Goal: Information Seeking & Learning: Understand process/instructions

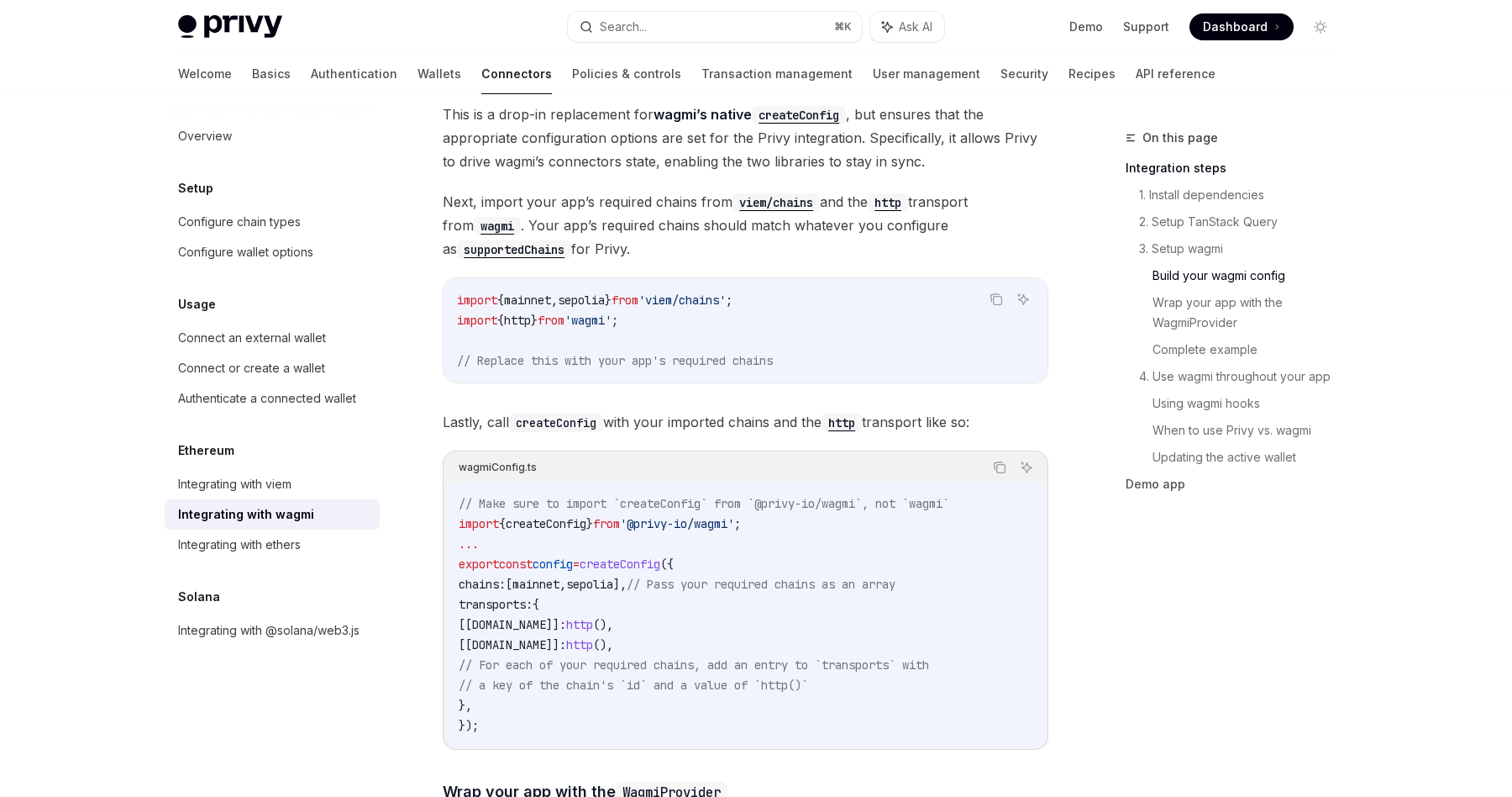
scroll to position [1639, 0]
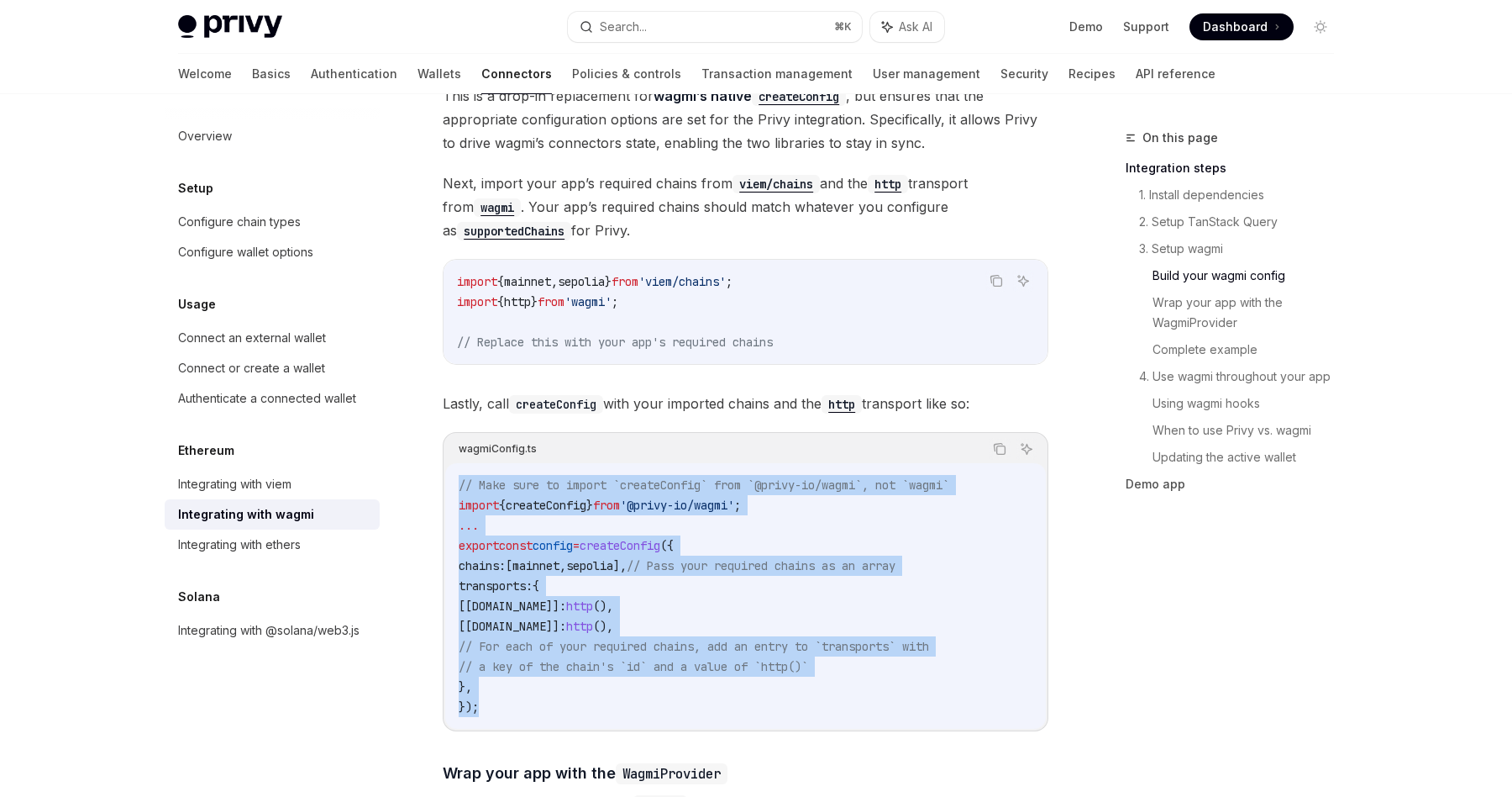
drag, startPoint x: 751, startPoint y: 442, endPoint x: 743, endPoint y: 693, distance: 251.1
click at [743, 693] on div "wagmiConfig.ts Copy Ask AI // Make sure to import `createConfig` from `@privy-i…" at bounding box center [745, 581] width 606 height 299
click at [743, 693] on code "// Make sure to import `createConfig` from `@privy-io/wagmi`, not `wagmi` impor…" at bounding box center [745, 595] width 574 height 242
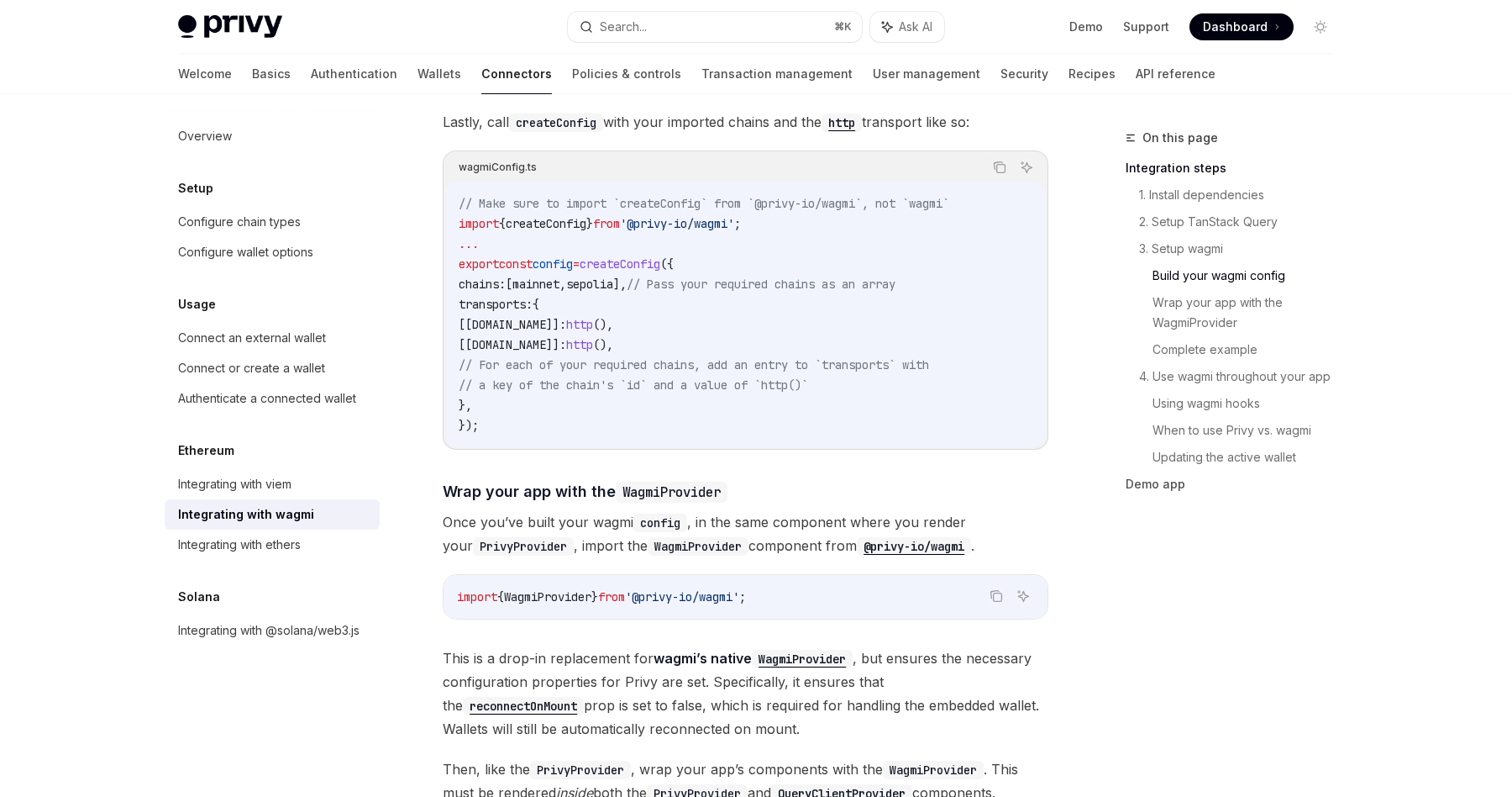
scroll to position [2154, 0]
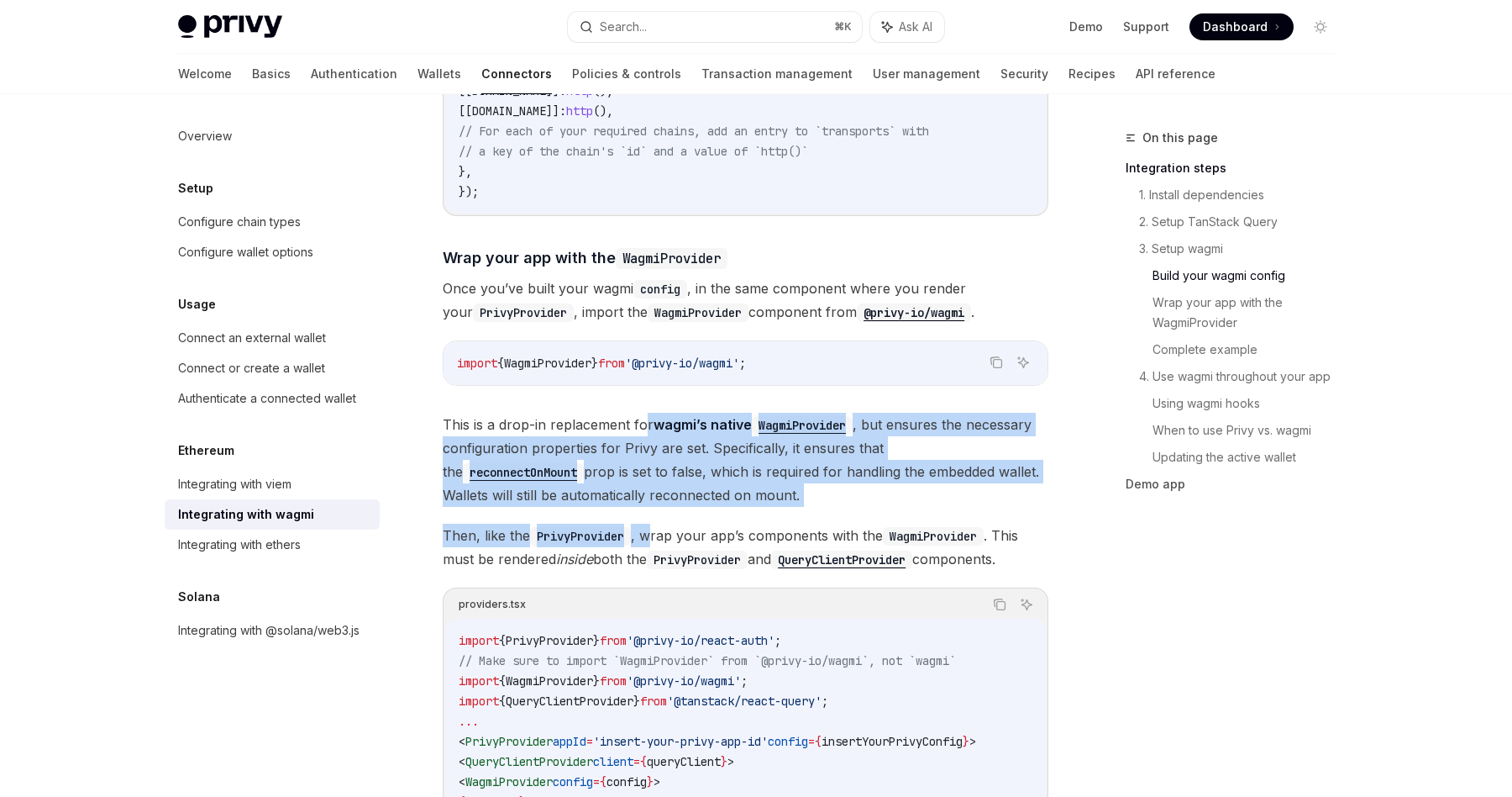
drag, startPoint x: 647, startPoint y: 396, endPoint x: 650, endPoint y: 527, distance: 131.0
click at [650, 527] on div "Wagmi is a set of React hooks for interfacing with Ethereum wallets, allowing y…" at bounding box center [745, 614] width 606 height 5112
click at [650, 527] on span "Then, like the PrivyProvider , wrap your app’s components with the WagmiProvide…" at bounding box center [745, 547] width 606 height 47
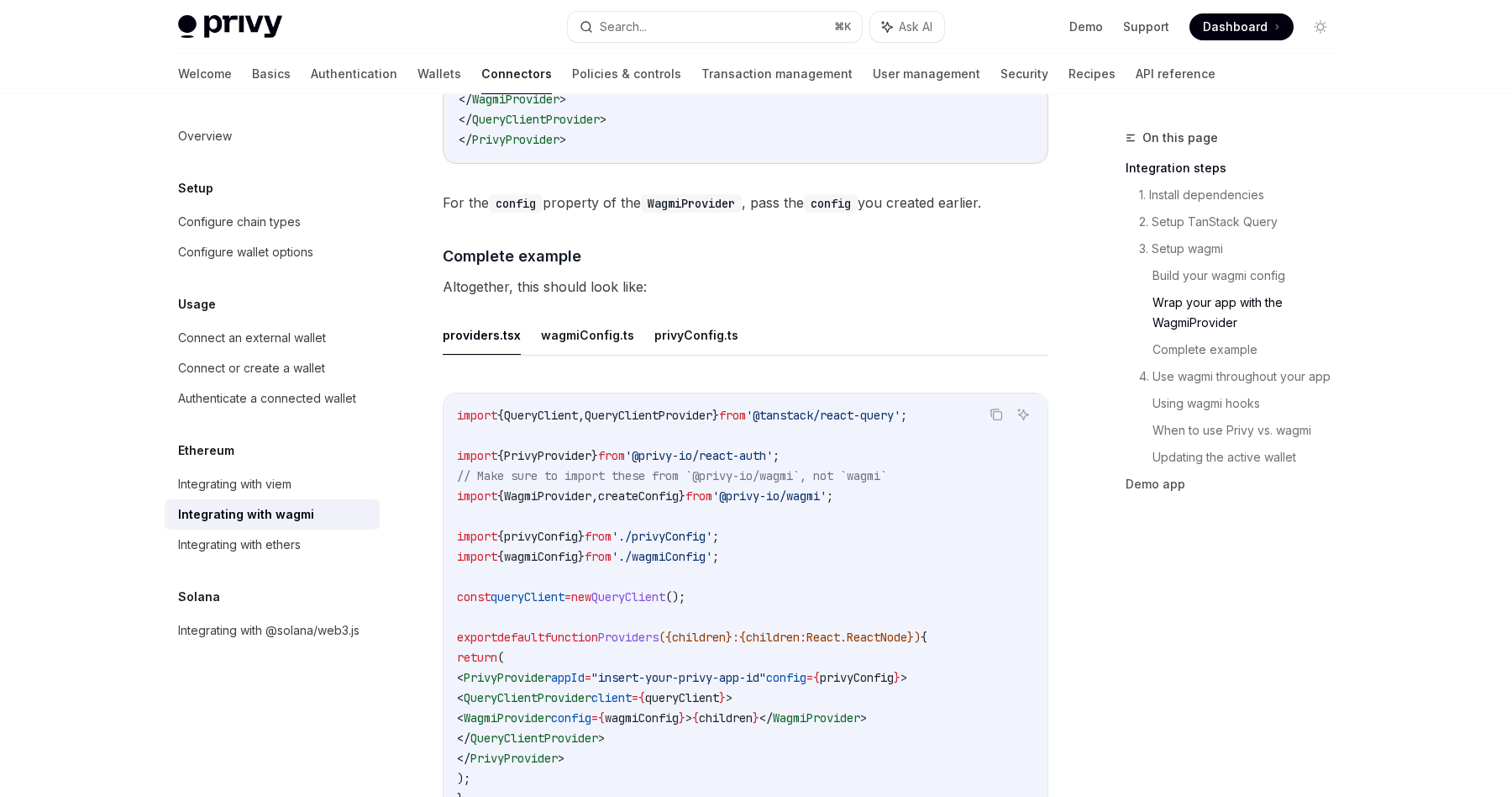
scroll to position [3071, 0]
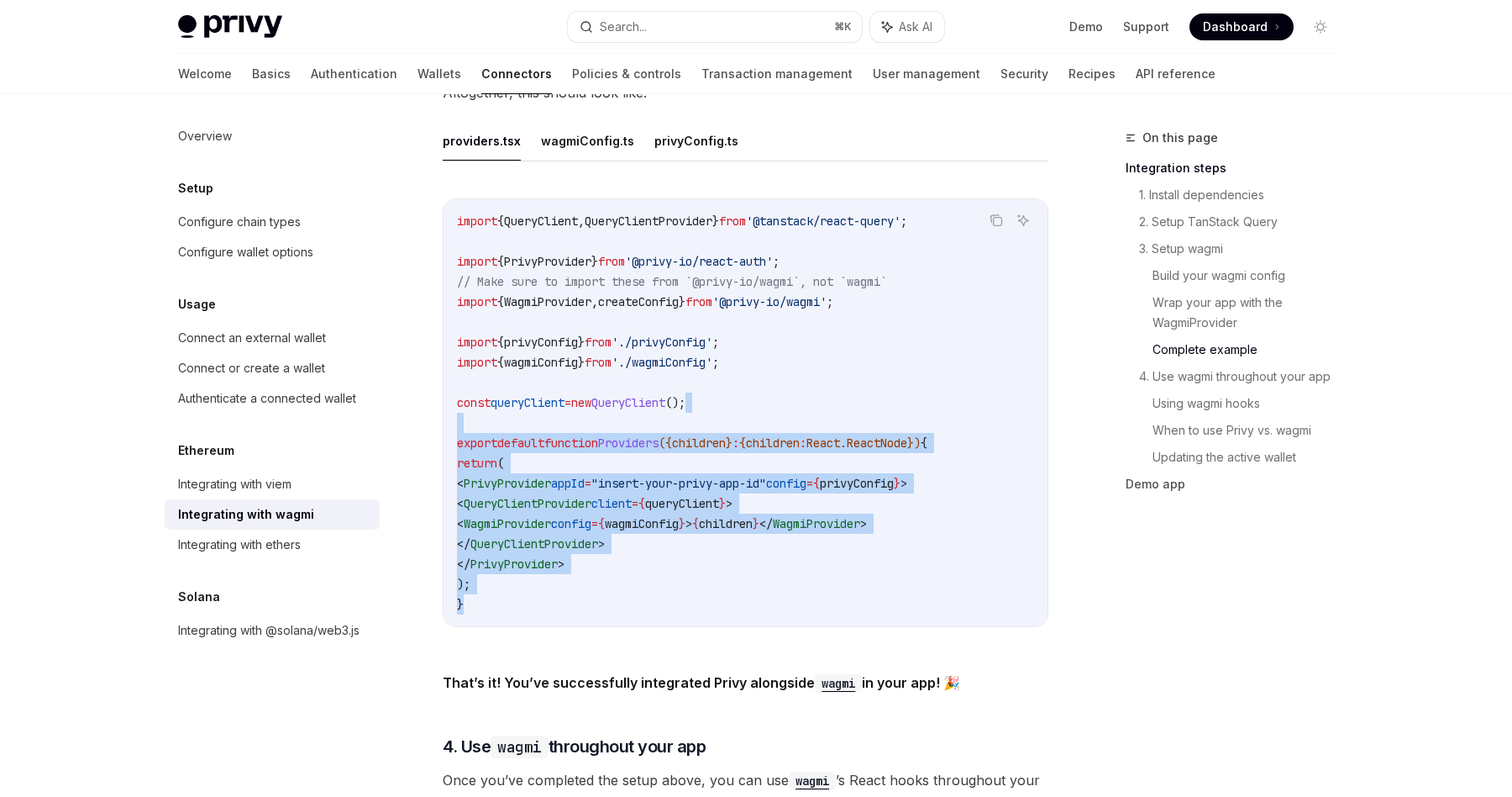
drag, startPoint x: 748, startPoint y: 395, endPoint x: 714, endPoint y: 590, distance: 197.9
click at [714, 590] on code "import { QueryClient , QueryClientProvider } from '@tanstack/react-query' ; imp…" at bounding box center [745, 412] width 577 height 403
drag, startPoint x: 714, startPoint y: 590, endPoint x: 744, endPoint y: 366, distance: 226.0
click at [744, 366] on code "import { QueryClient , QueryClientProvider } from '@tanstack/react-query' ; imp…" at bounding box center [745, 412] width 577 height 403
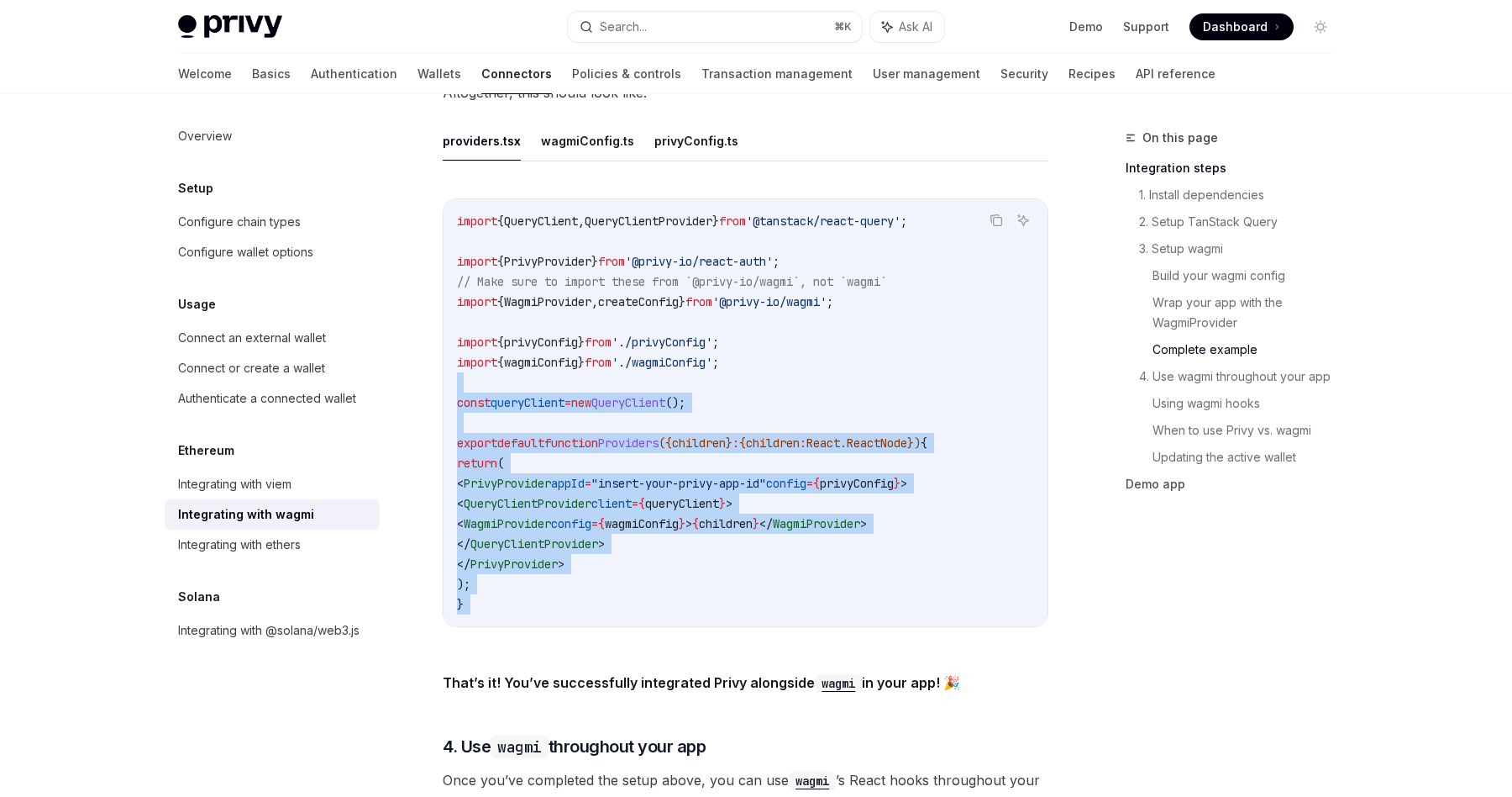
click at [744, 366] on code "import { QueryClient , QueryClientProvider } from '@tanstack/react-query' ; imp…" at bounding box center [745, 412] width 577 height 403
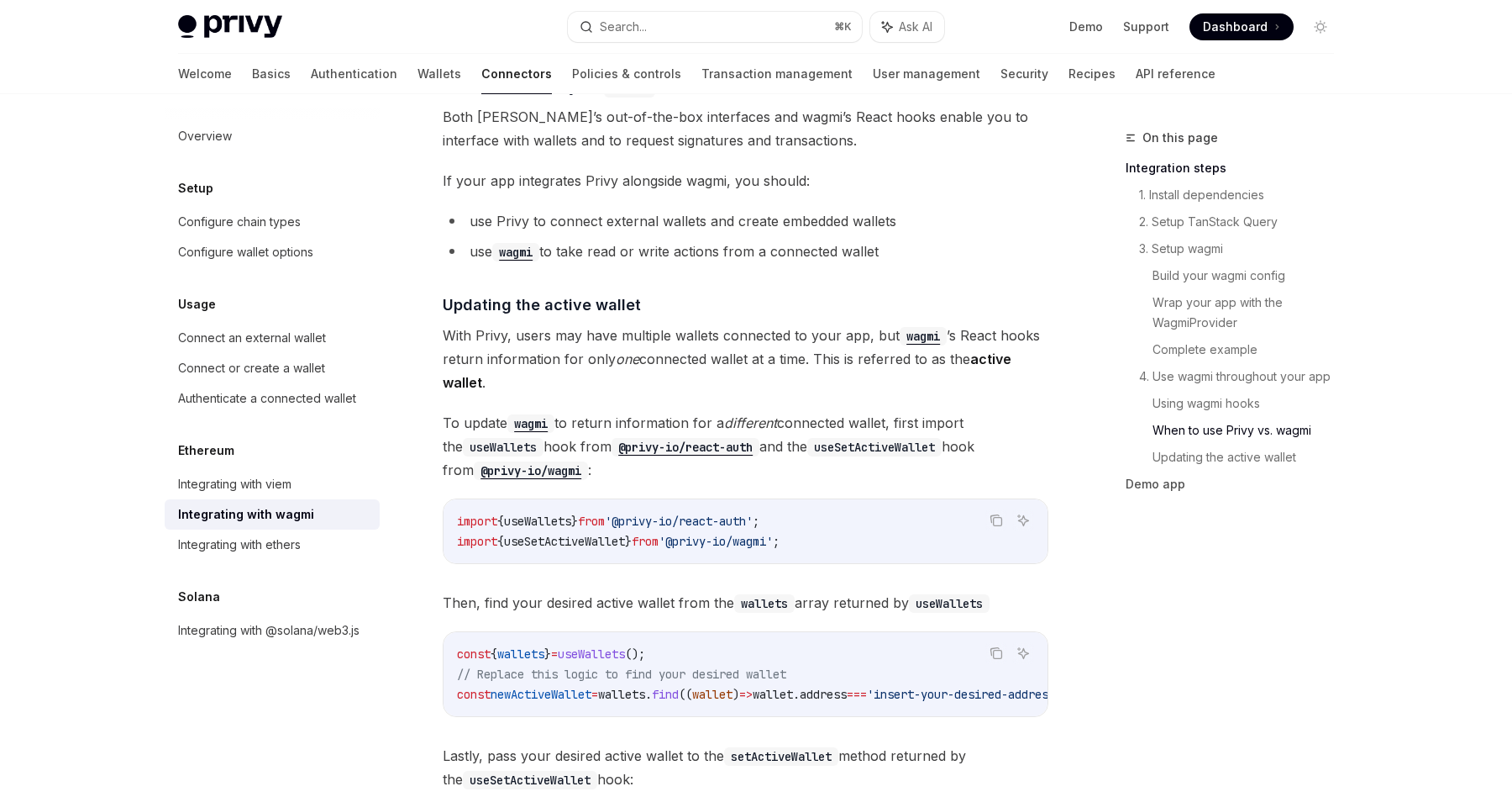
scroll to position [4304, 0]
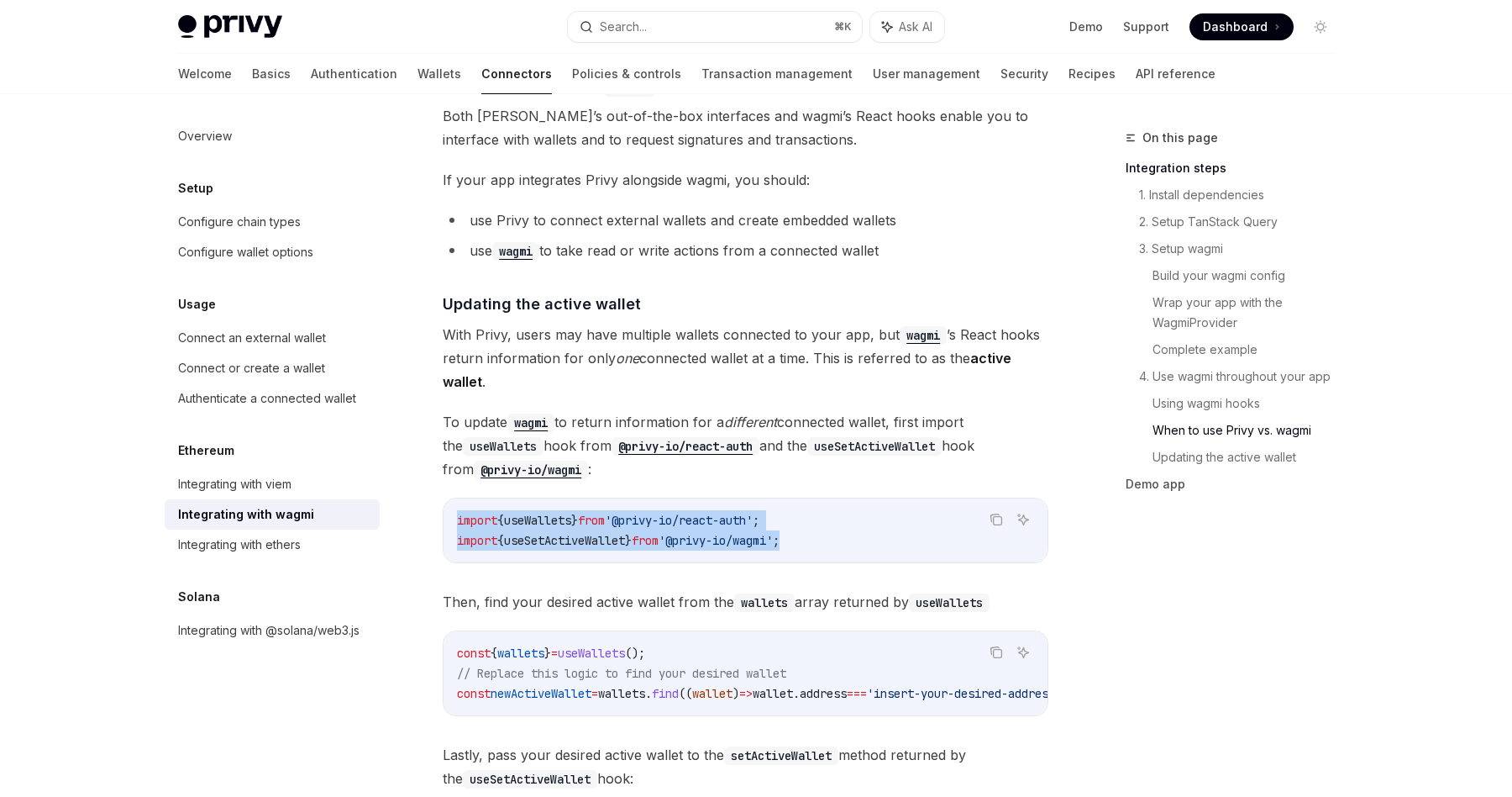
drag, startPoint x: 790, startPoint y: 488, endPoint x: 847, endPoint y: 531, distance: 71.4
click at [847, 531] on div "import { useWallets } from '@privy-io/react-auth' ; import { useSetActiveWallet…" at bounding box center [745, 530] width 604 height 64
click at [847, 531] on code "import { useWallets } from '@privy-io/react-auth' ; import { useSetActiveWallet…" at bounding box center [745, 530] width 577 height 40
drag, startPoint x: 847, startPoint y: 531, endPoint x: 835, endPoint y: 486, distance: 46.6
click at [835, 498] on div "import { useWallets } from '@privy-io/react-auth' ; import { useSetActiveWallet…" at bounding box center [745, 530] width 604 height 64
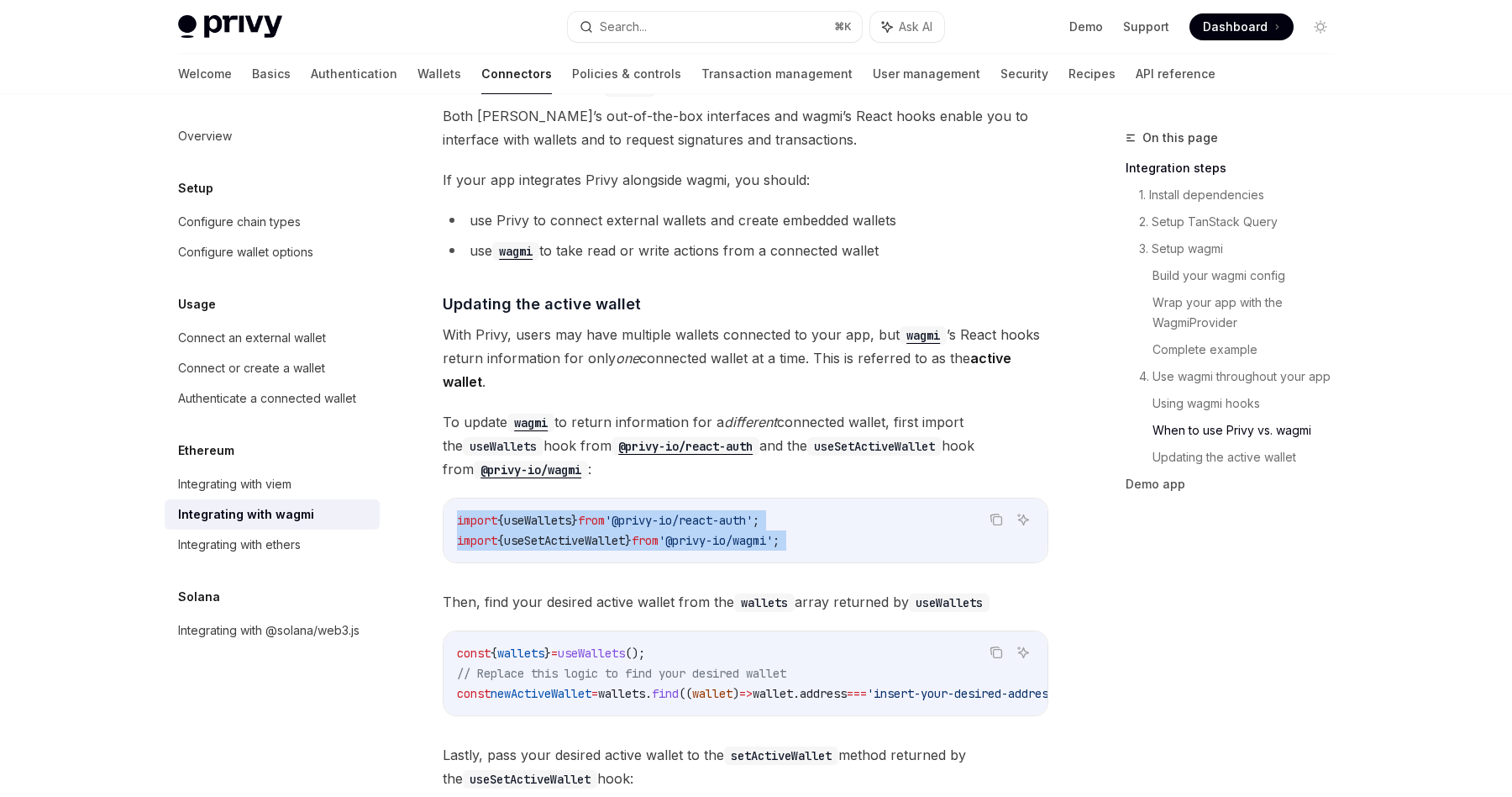
click at [835, 498] on div "import { useWallets } from '@privy-io/react-auth' ; import { useSetActiveWallet…" at bounding box center [745, 530] width 604 height 64
drag, startPoint x: 835, startPoint y: 486, endPoint x: 847, endPoint y: 531, distance: 46.6
click at [847, 531] on div "import { useWallets } from '@privy-io/react-auth' ; import { useSetActiveWallet…" at bounding box center [745, 530] width 604 height 64
click at [847, 531] on code "import { useWallets } from '@privy-io/react-auth' ; import { useSetActiveWallet…" at bounding box center [745, 530] width 577 height 40
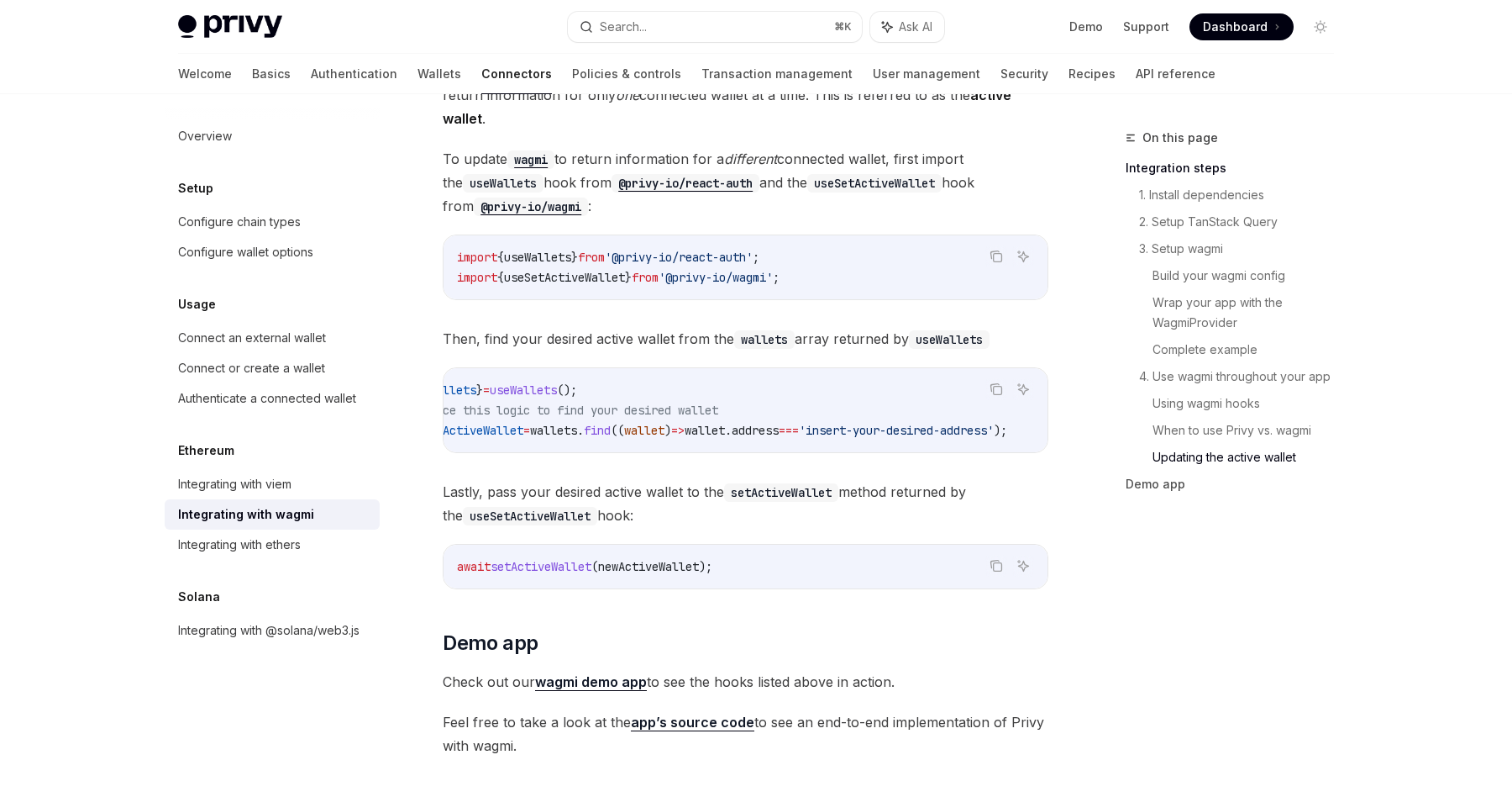
scroll to position [0, 0]
click at [905, 327] on span "Then, find your desired active wallet from the wallets array returned by useWal…" at bounding box center [745, 338] width 606 height 23
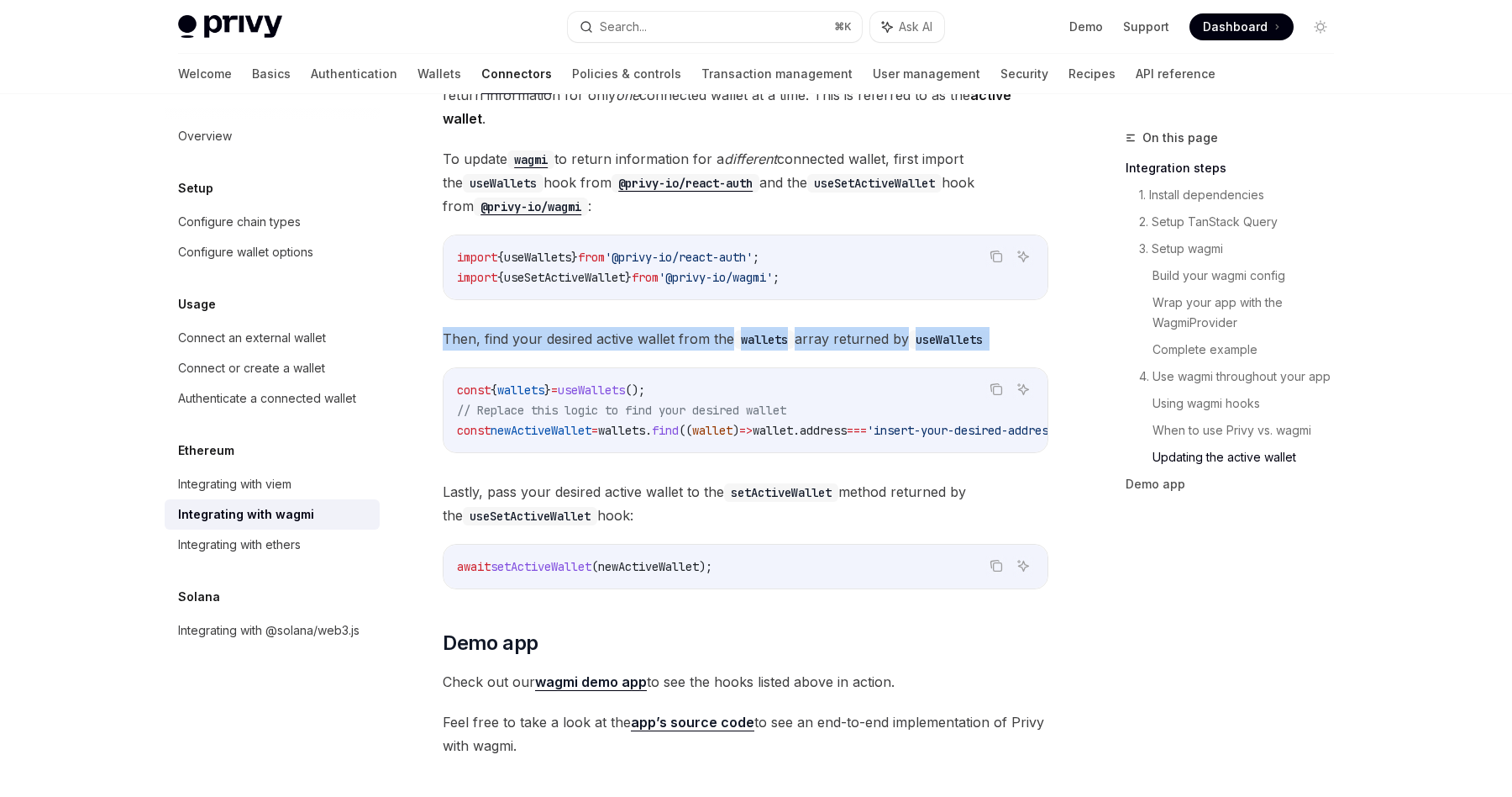
click at [905, 327] on span "Then, find your desired active wallet from the wallets array returned by useWal…" at bounding box center [745, 338] width 606 height 23
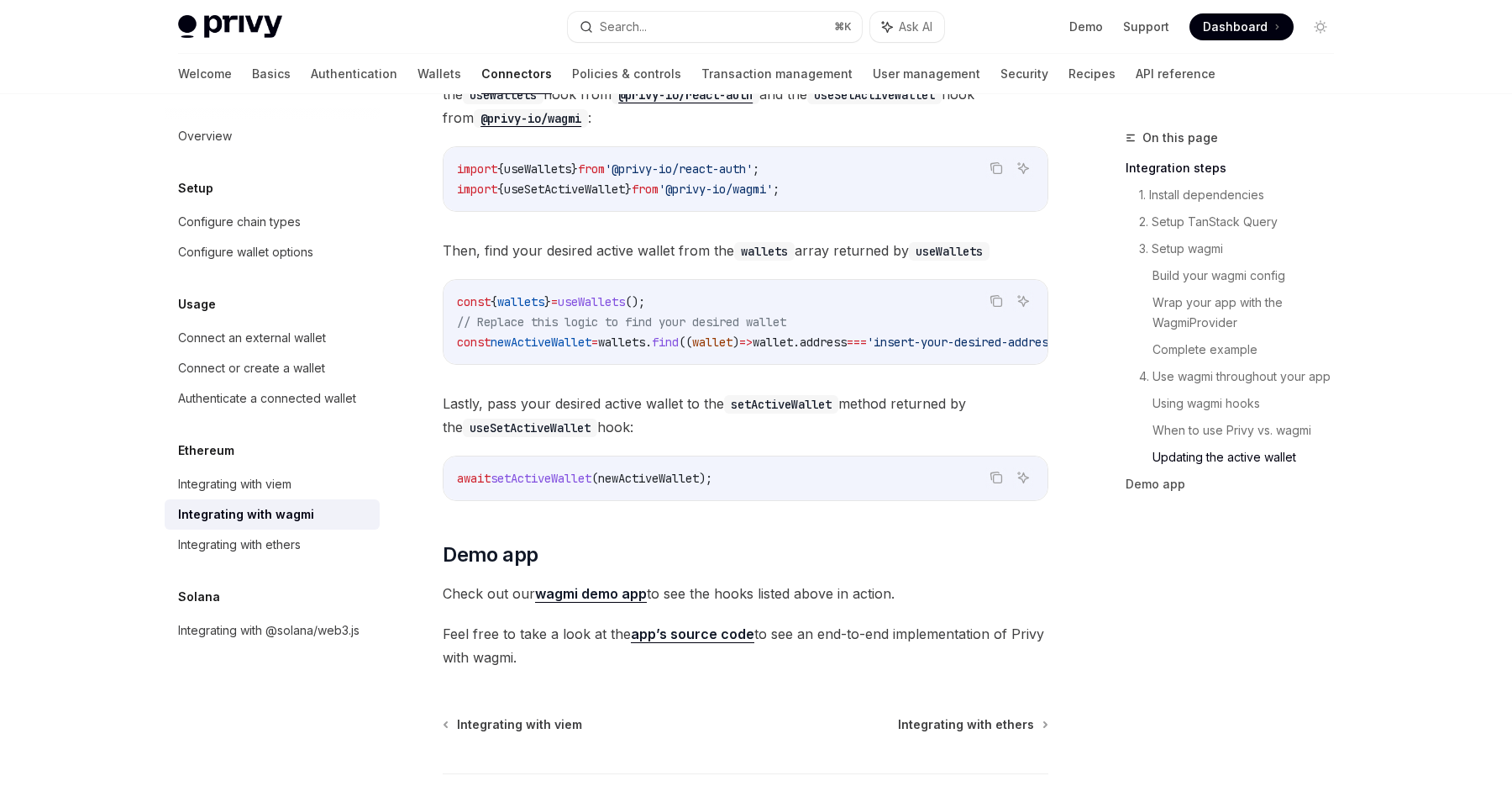
scroll to position [4770, 0]
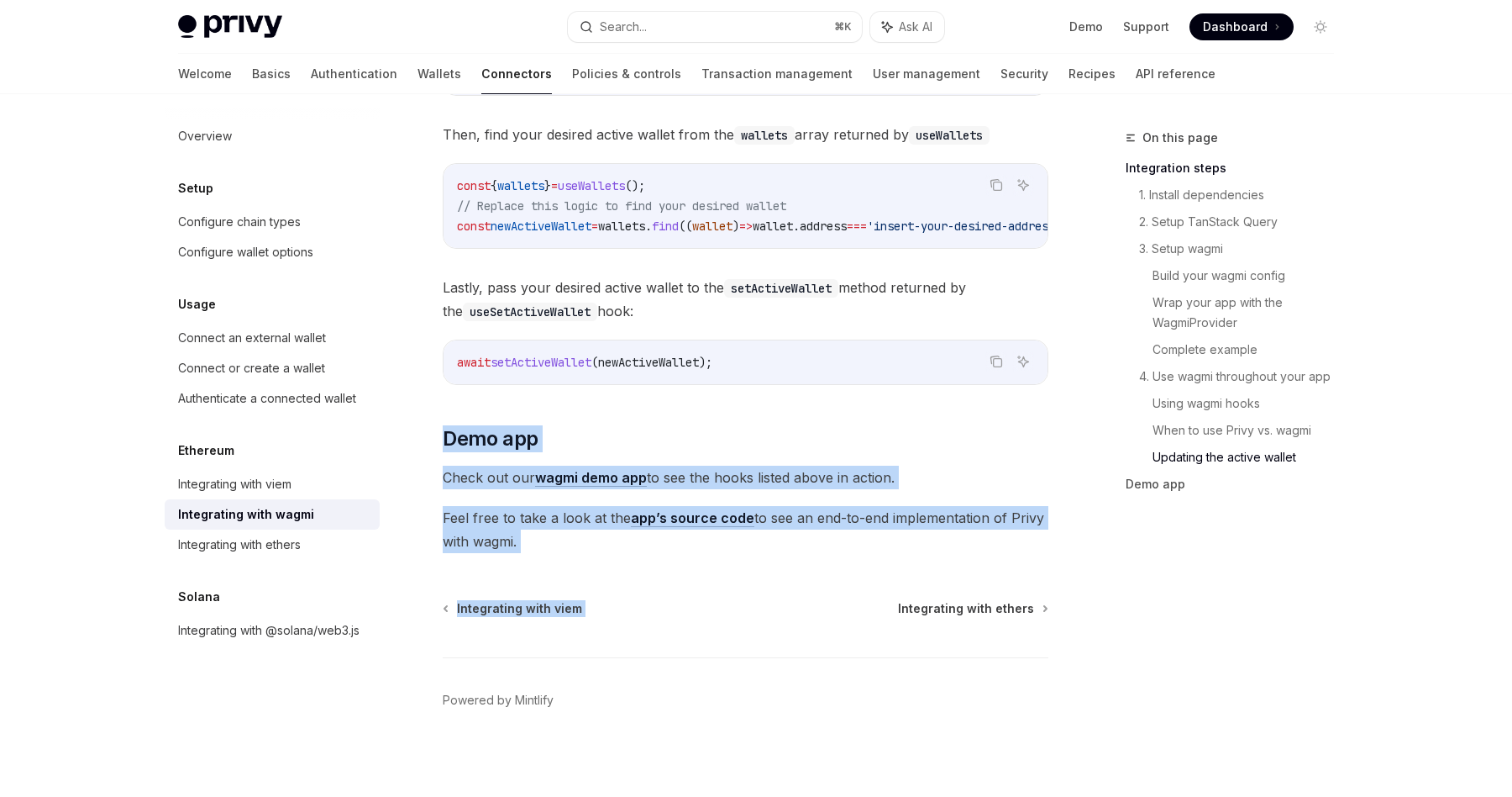
drag, startPoint x: 886, startPoint y: 397, endPoint x: 876, endPoint y: 556, distance: 159.3
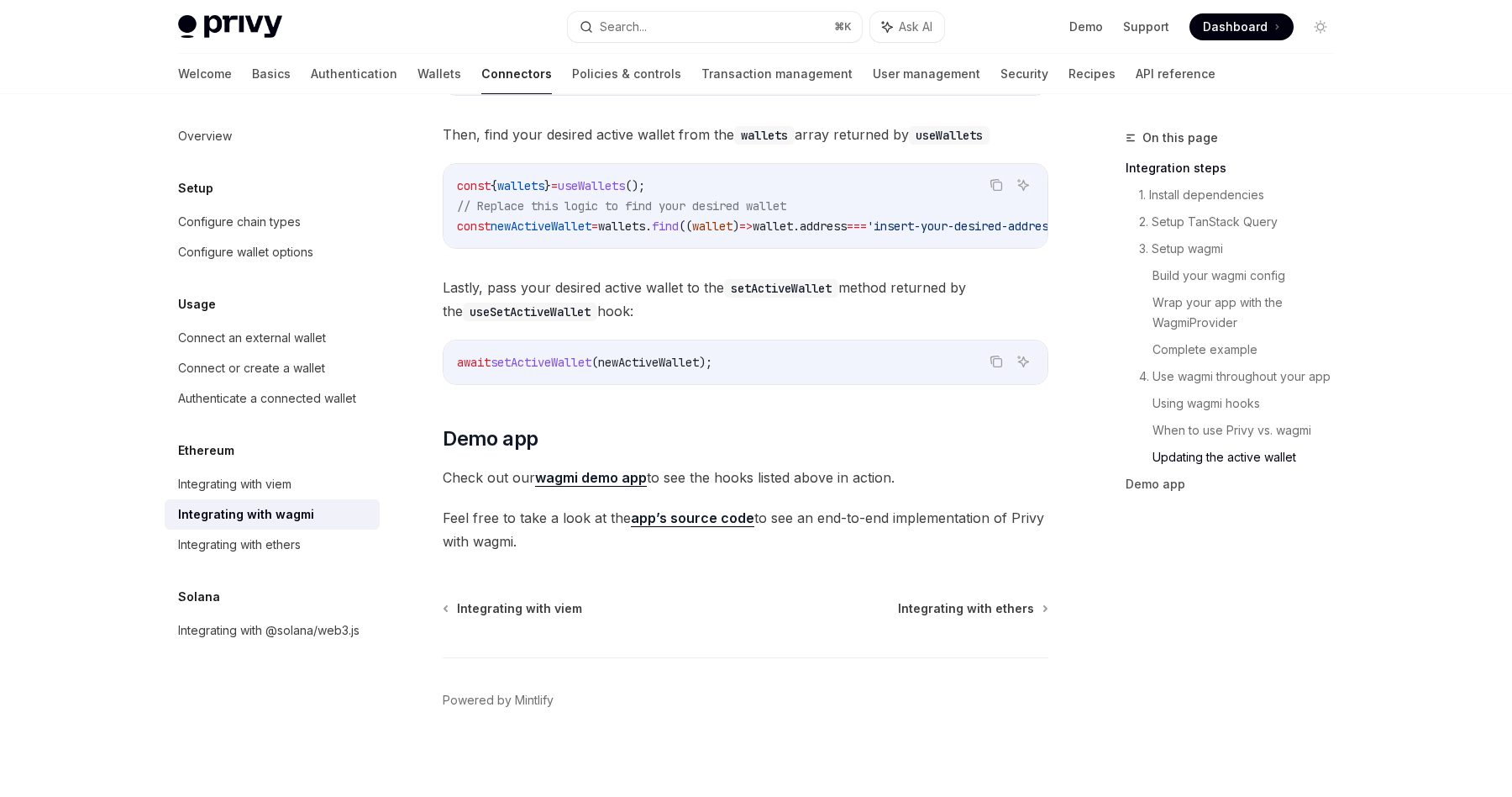
drag, startPoint x: 868, startPoint y: 529, endPoint x: 847, endPoint y: 415, distance: 115.9
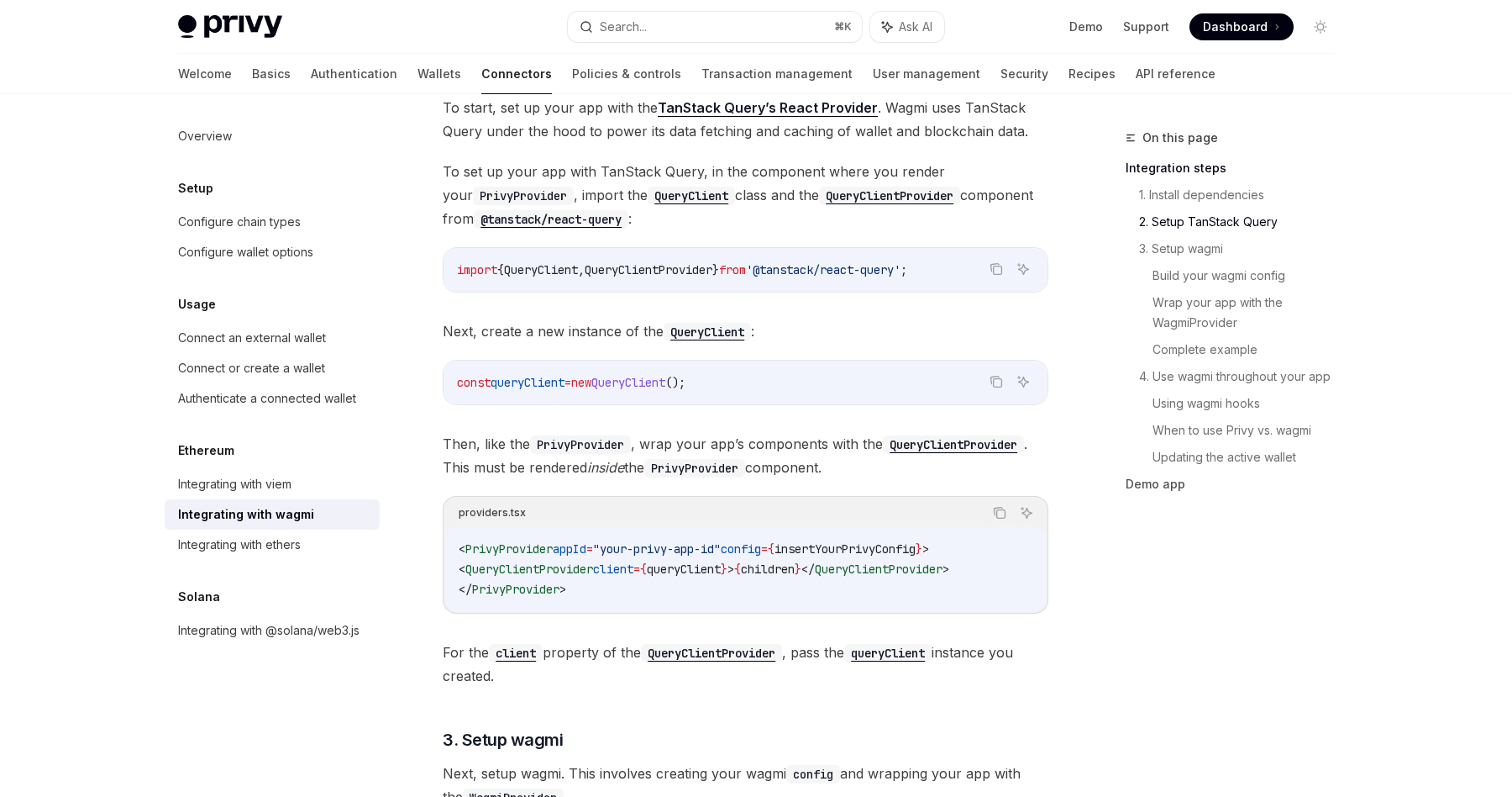
scroll to position [611, 0]
drag, startPoint x: 847, startPoint y: 415, endPoint x: 863, endPoint y: 474, distance: 61.1
click at [863, 474] on span "Then, like the PrivyProvider , wrap your app’s components with the QueryClientP…" at bounding box center [745, 456] width 606 height 47
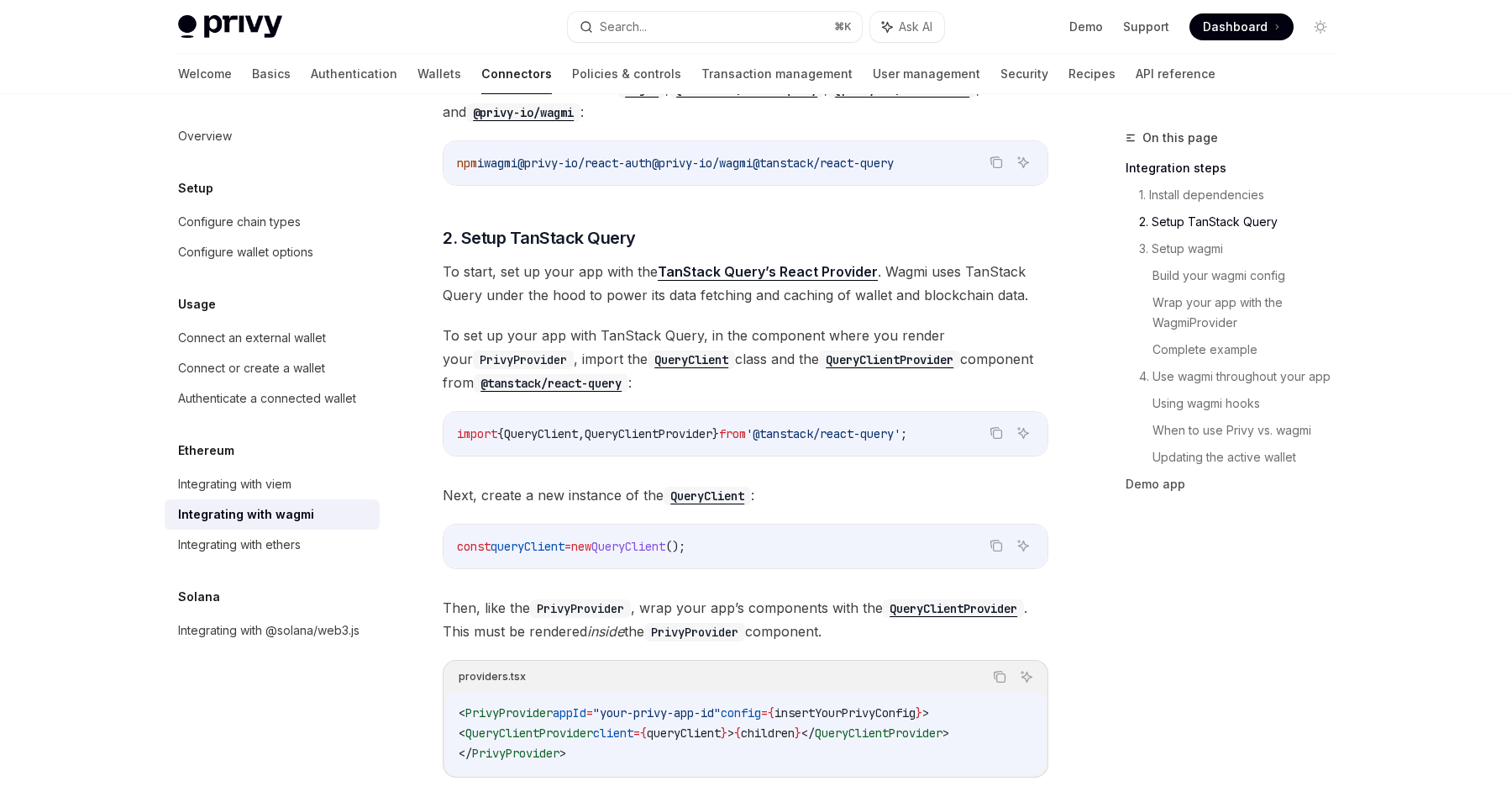
scroll to position [776, 0]
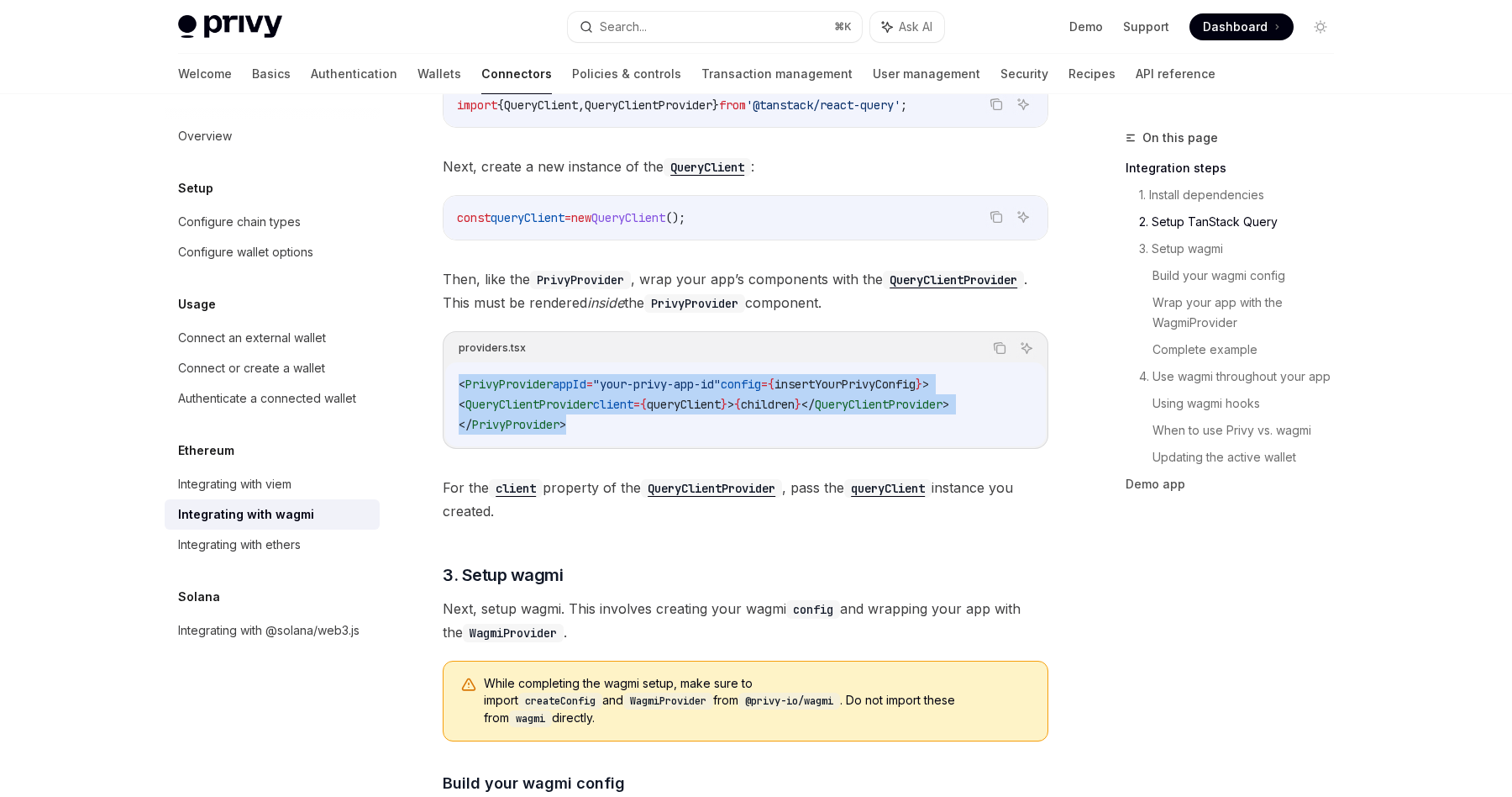
drag, startPoint x: 836, startPoint y: 433, endPoint x: 827, endPoint y: 365, distance: 68.6
click at [827, 365] on div "< PrivyProvider appId = "your-privy-app-id" config = { insertYourPrivyConfig } …" at bounding box center [745, 404] width 600 height 84
drag, startPoint x: 827, startPoint y: 365, endPoint x: 829, endPoint y: 426, distance: 61.0
click at [829, 426] on div "< PrivyProvider appId = "your-privy-app-id" config = { insertYourPrivyConfig } …" at bounding box center [745, 404] width 600 height 84
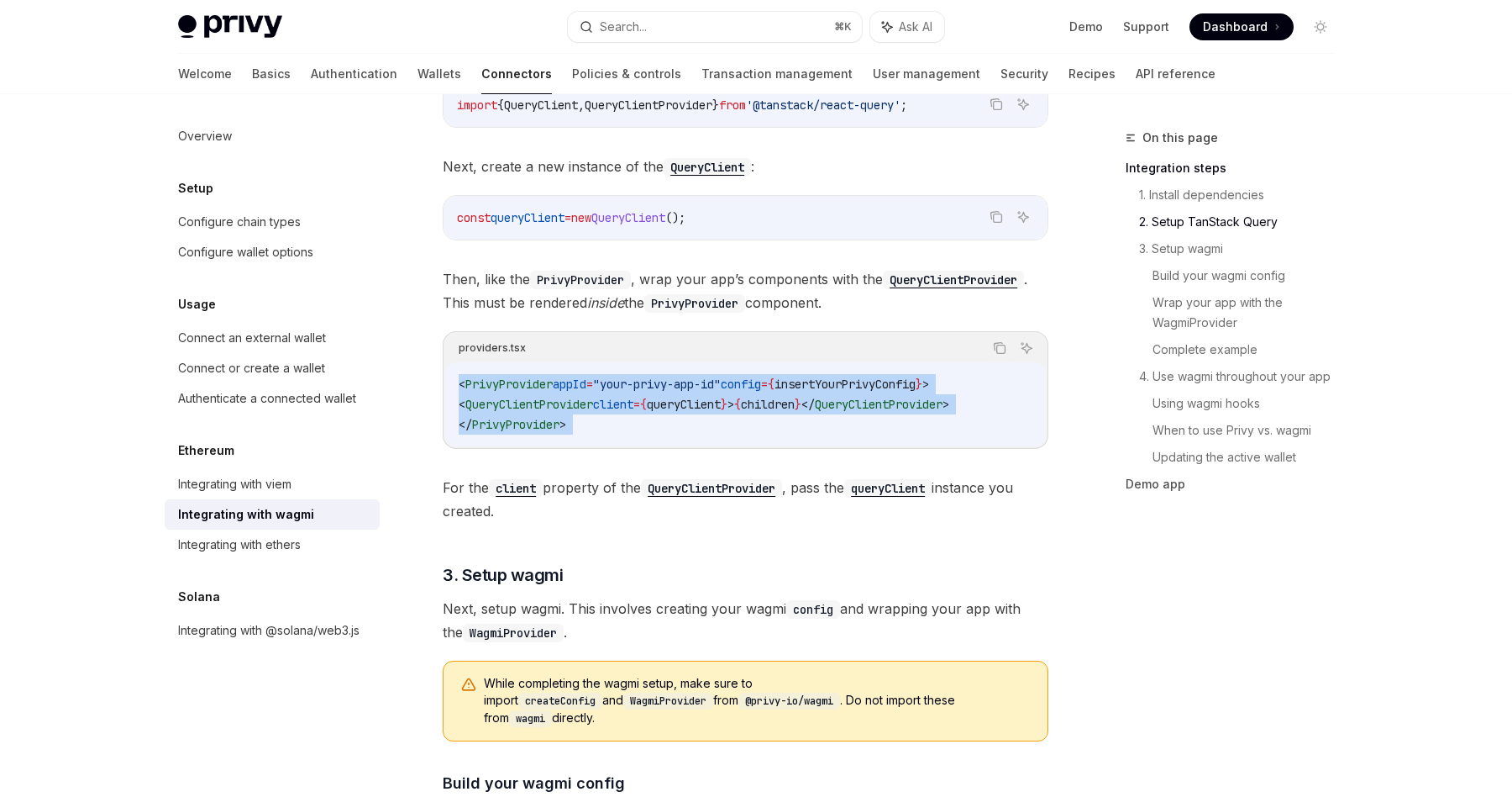
click at [829, 426] on code "< PrivyProvider appId = "your-privy-app-id" config = { insertYourPrivyConfig } …" at bounding box center [745, 404] width 574 height 61
drag, startPoint x: 829, startPoint y: 426, endPoint x: 816, endPoint y: 358, distance: 69.2
click at [816, 358] on div "providers.tsx Copy Ask AI < PrivyProvider appId = "your-privy-app-id" config = …" at bounding box center [745, 390] width 606 height 118
click at [816, 358] on div "Copy Ask AI" at bounding box center [782, 348] width 512 height 21
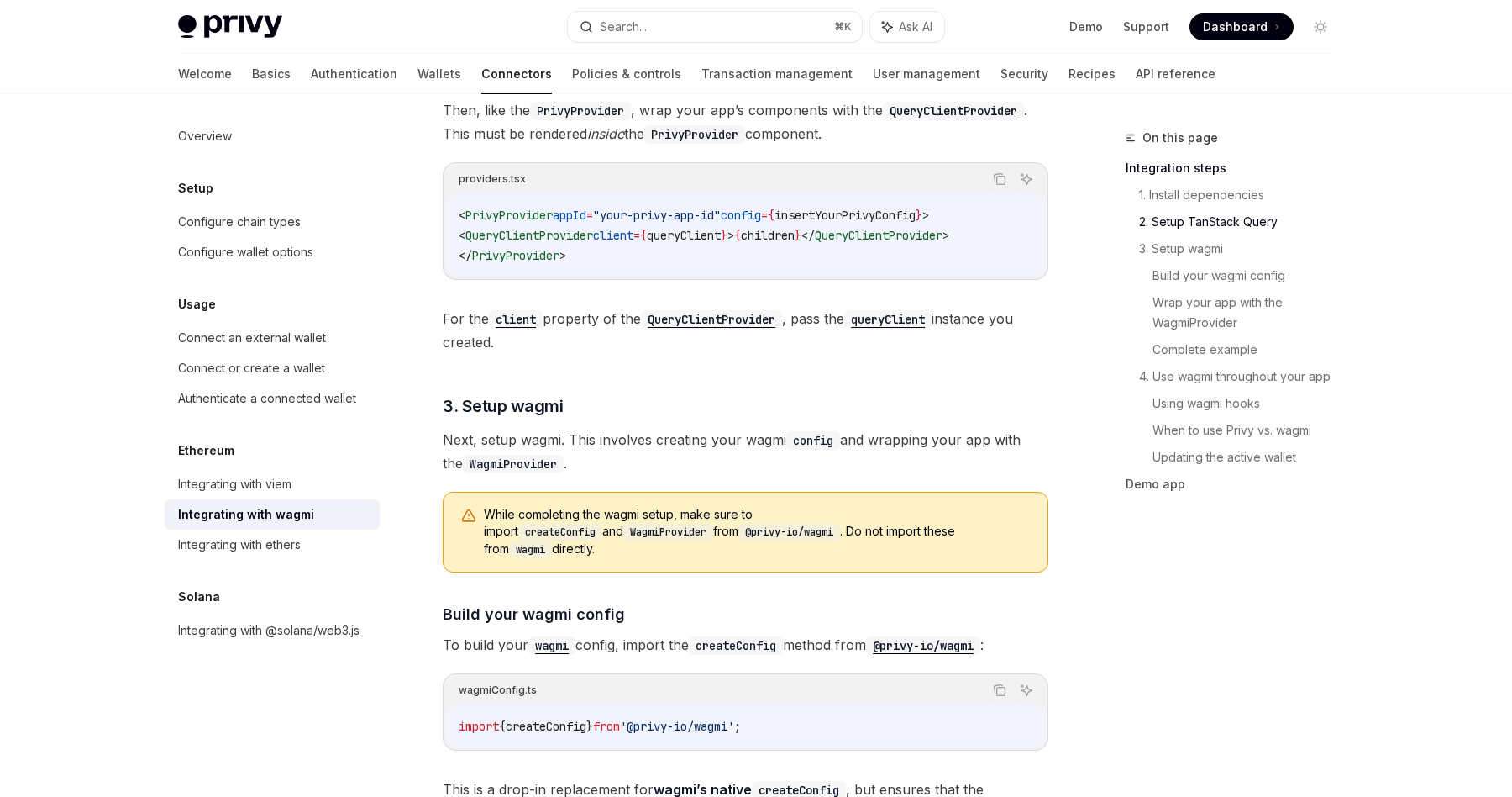
scroll to position [944, 0]
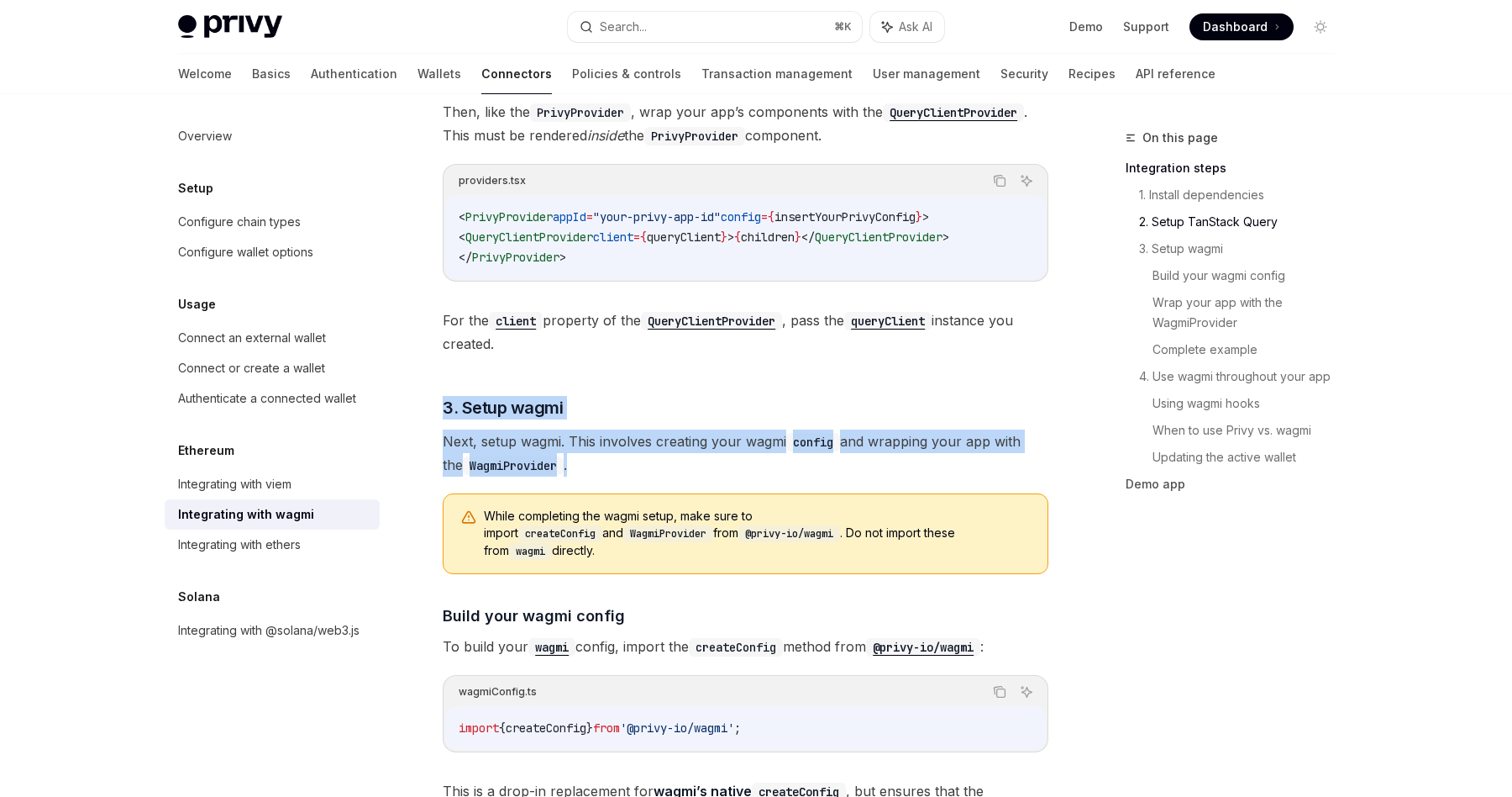
drag, startPoint x: 813, startPoint y: 368, endPoint x: 804, endPoint y: 469, distance: 101.4
click at [804, 469] on span "Next, setup wagmi. This involves creating your wagmi config and wrapping your a…" at bounding box center [745, 452] width 606 height 47
drag, startPoint x: 804, startPoint y: 469, endPoint x: 797, endPoint y: 378, distance: 91.3
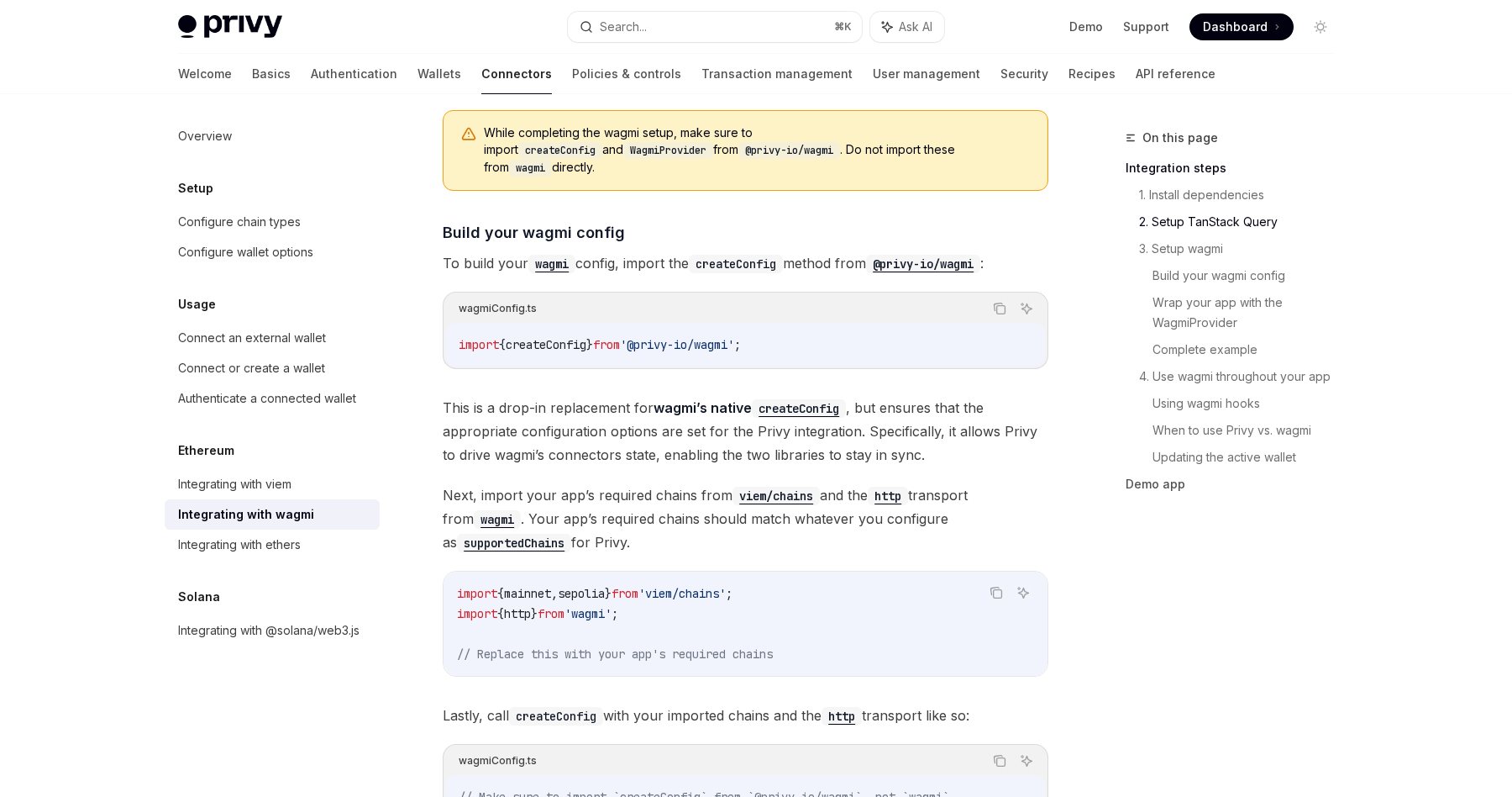
scroll to position [1384, 0]
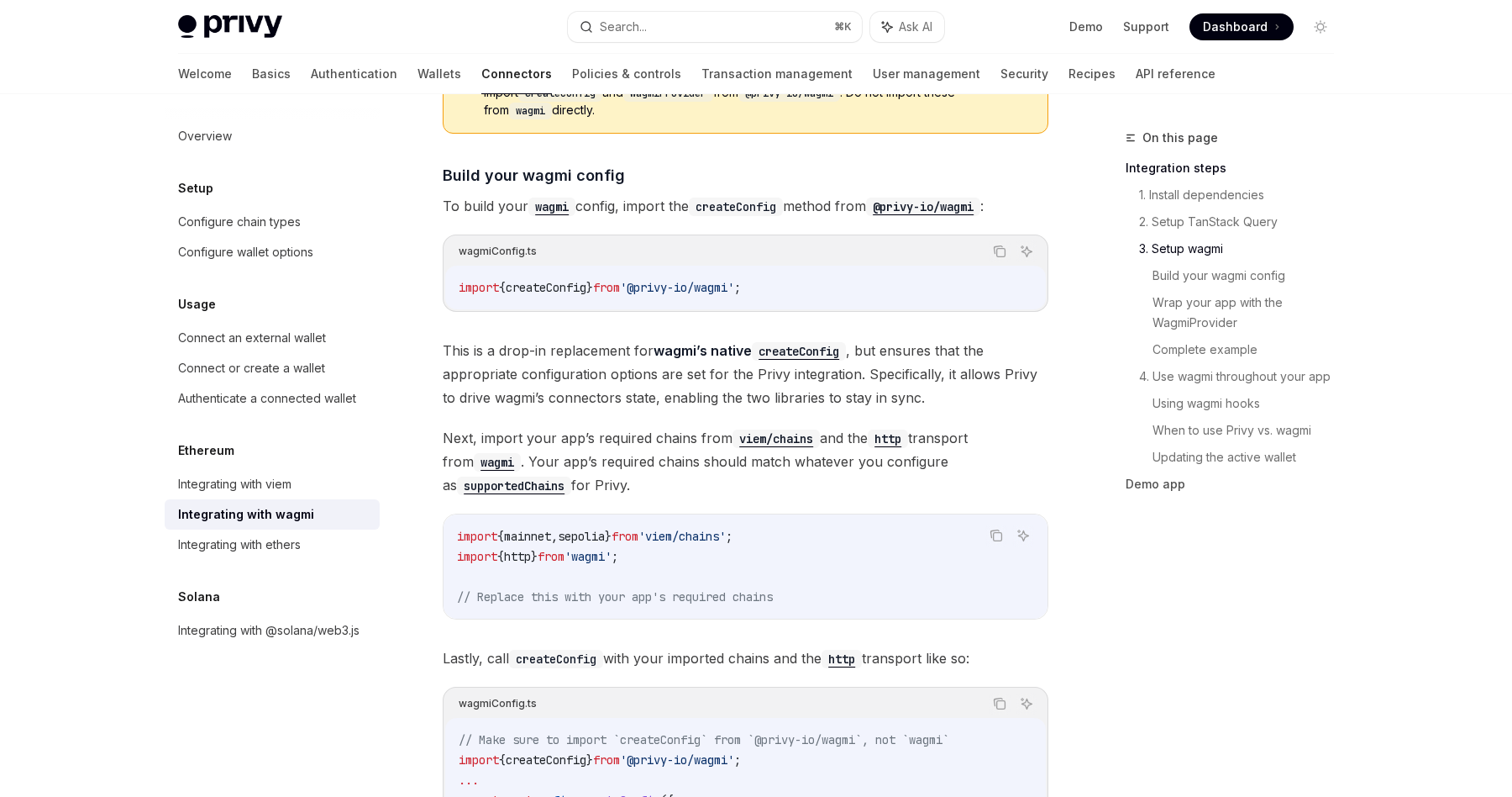
click at [846, 266] on div "import { createConfig } from '@privy-io/wagmi' ;" at bounding box center [745, 287] width 600 height 44
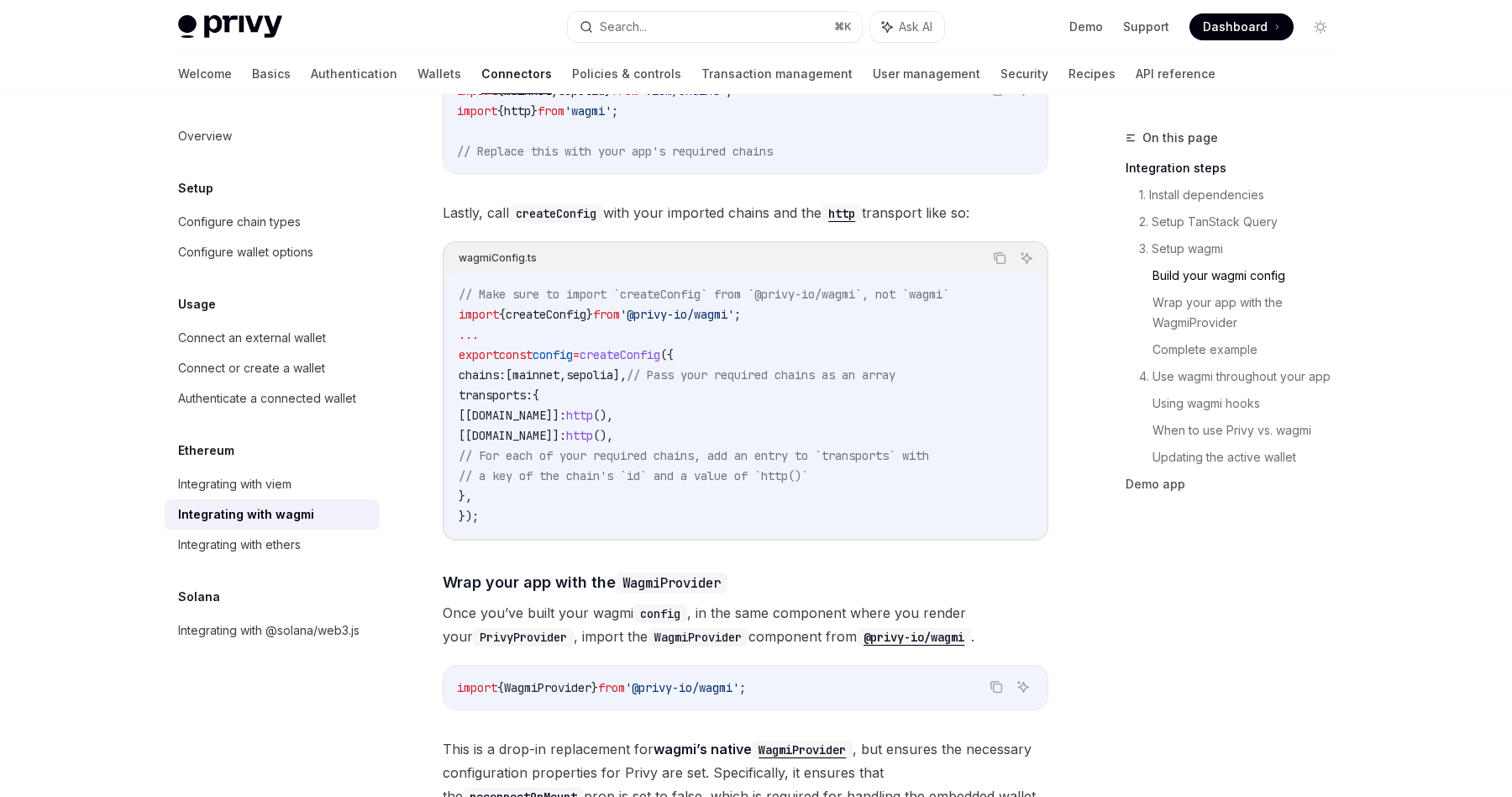
scroll to position [1782, 0]
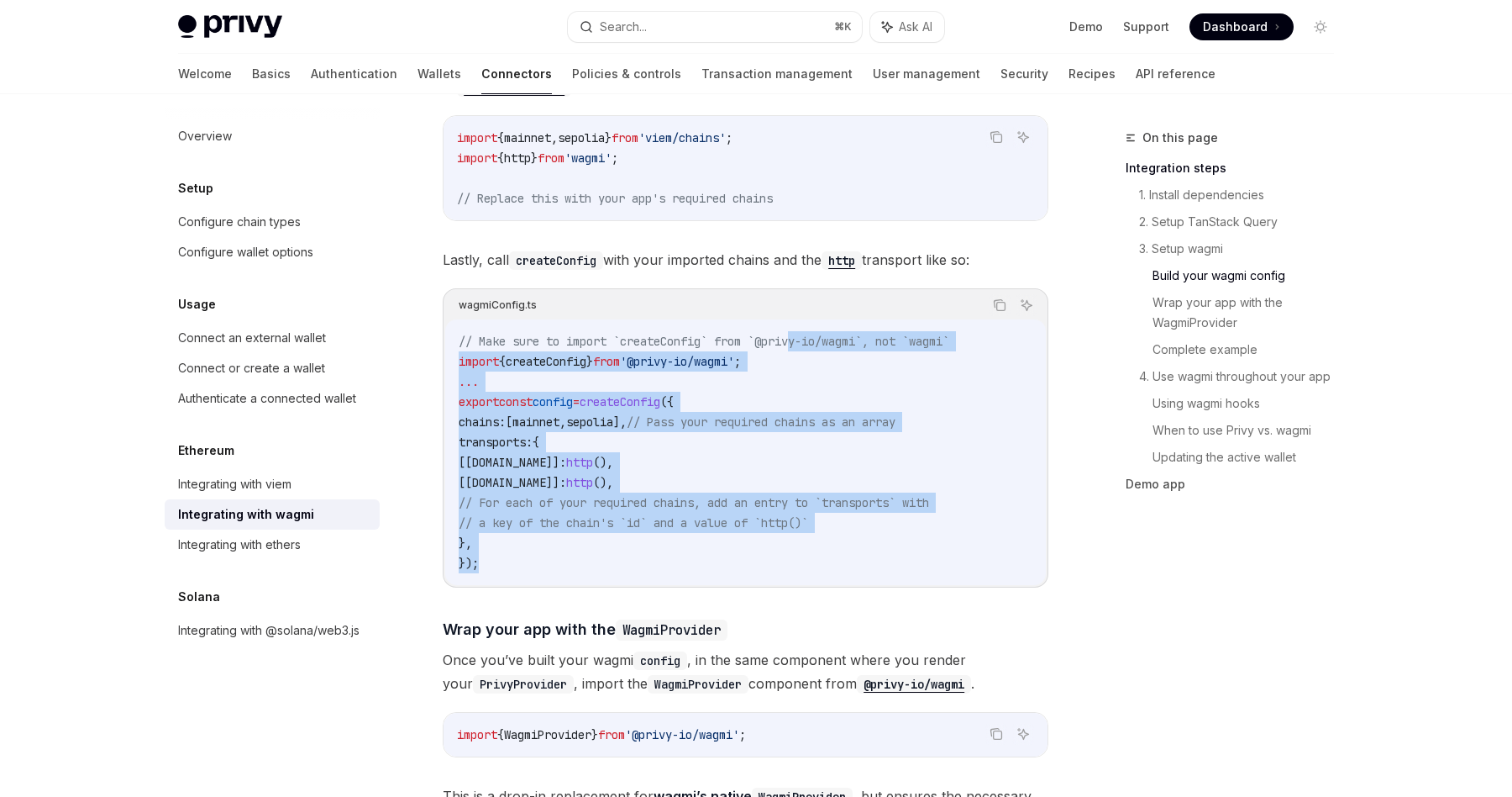
drag, startPoint x: 819, startPoint y: 554, endPoint x: 801, endPoint y: 318, distance: 236.7
click at [801, 331] on code "// Make sure to import `createConfig` from `@privy-io/wagmi`, not `wagmi` impor…" at bounding box center [745, 452] width 574 height 242
click at [801, 334] on span "// Make sure to import `createConfig` from `@privy-io/wagmi`, not `wagmi`" at bounding box center [704, 341] width 491 height 15
drag, startPoint x: 801, startPoint y: 318, endPoint x: 780, endPoint y: 535, distance: 218.0
click at [780, 535] on code "// Make sure to import `createConfig` from `@privy-io/wagmi`, not `wagmi` impor…" at bounding box center [745, 452] width 574 height 242
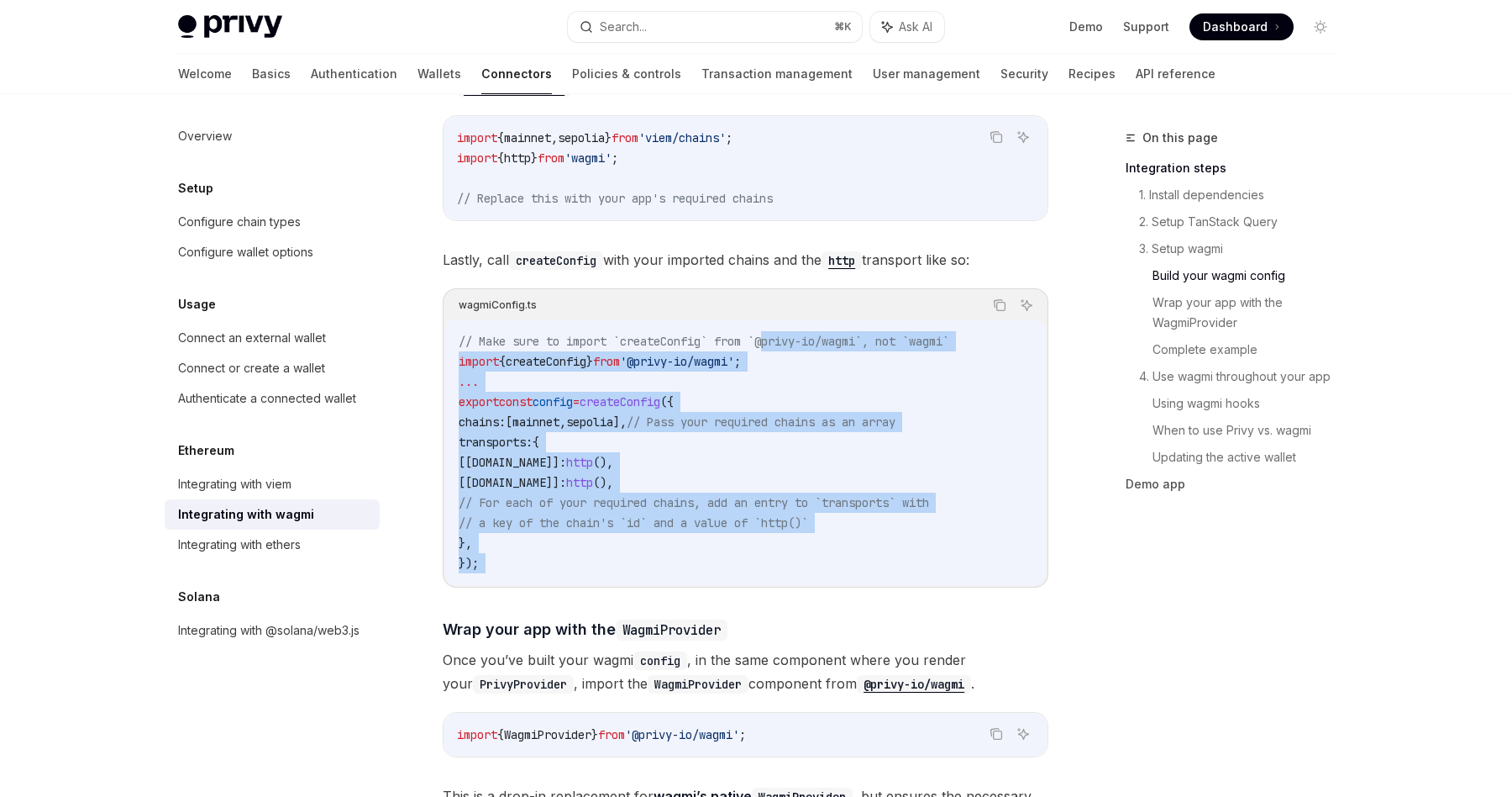
click at [780, 535] on code "// Make sure to import `createConfig` from `@privy-io/wagmi`, not `wagmi` impor…" at bounding box center [745, 452] width 574 height 242
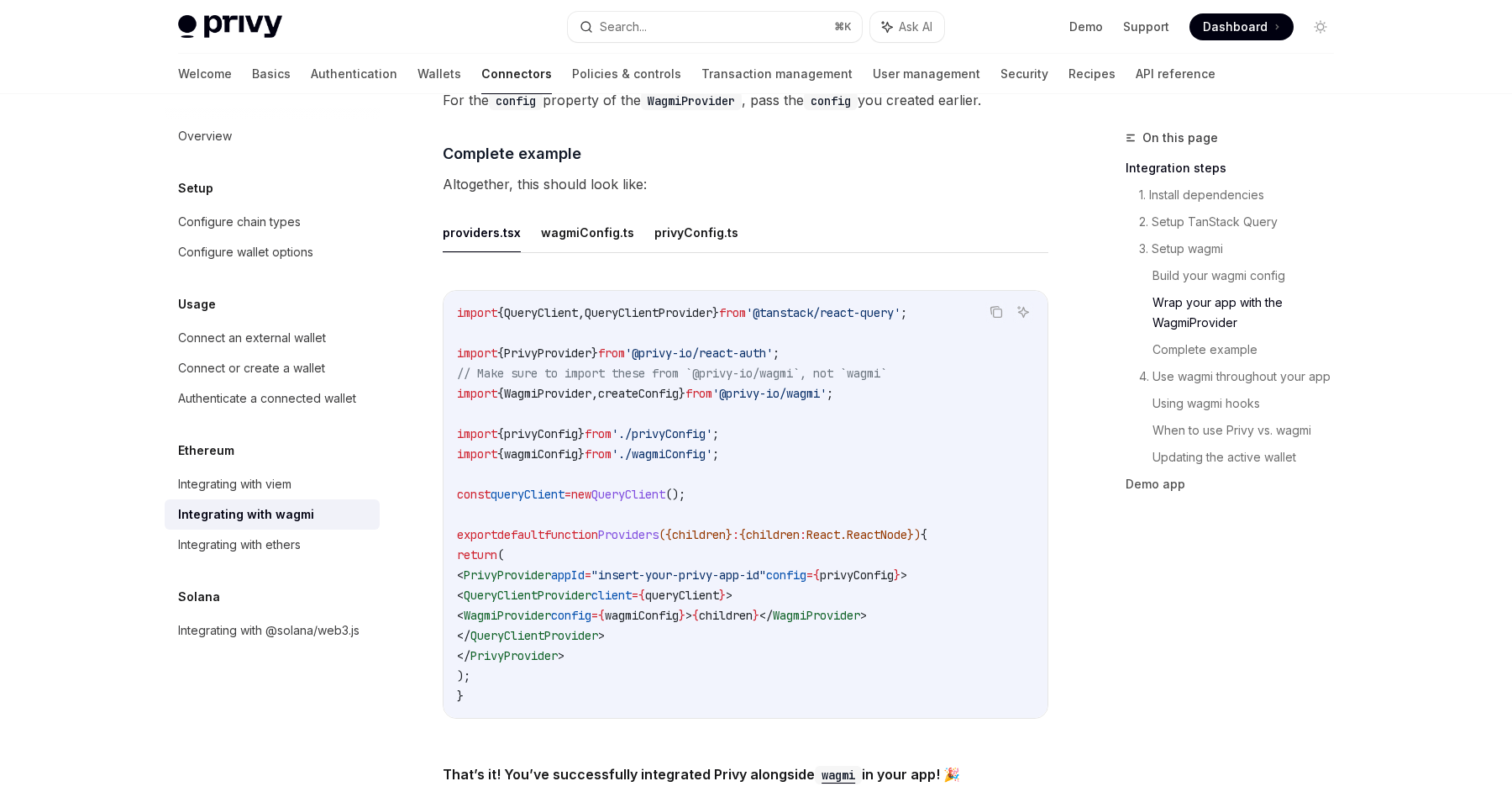
scroll to position [2978, 0]
click at [692, 214] on button "privyConfig.ts" at bounding box center [697, 234] width 84 height 39
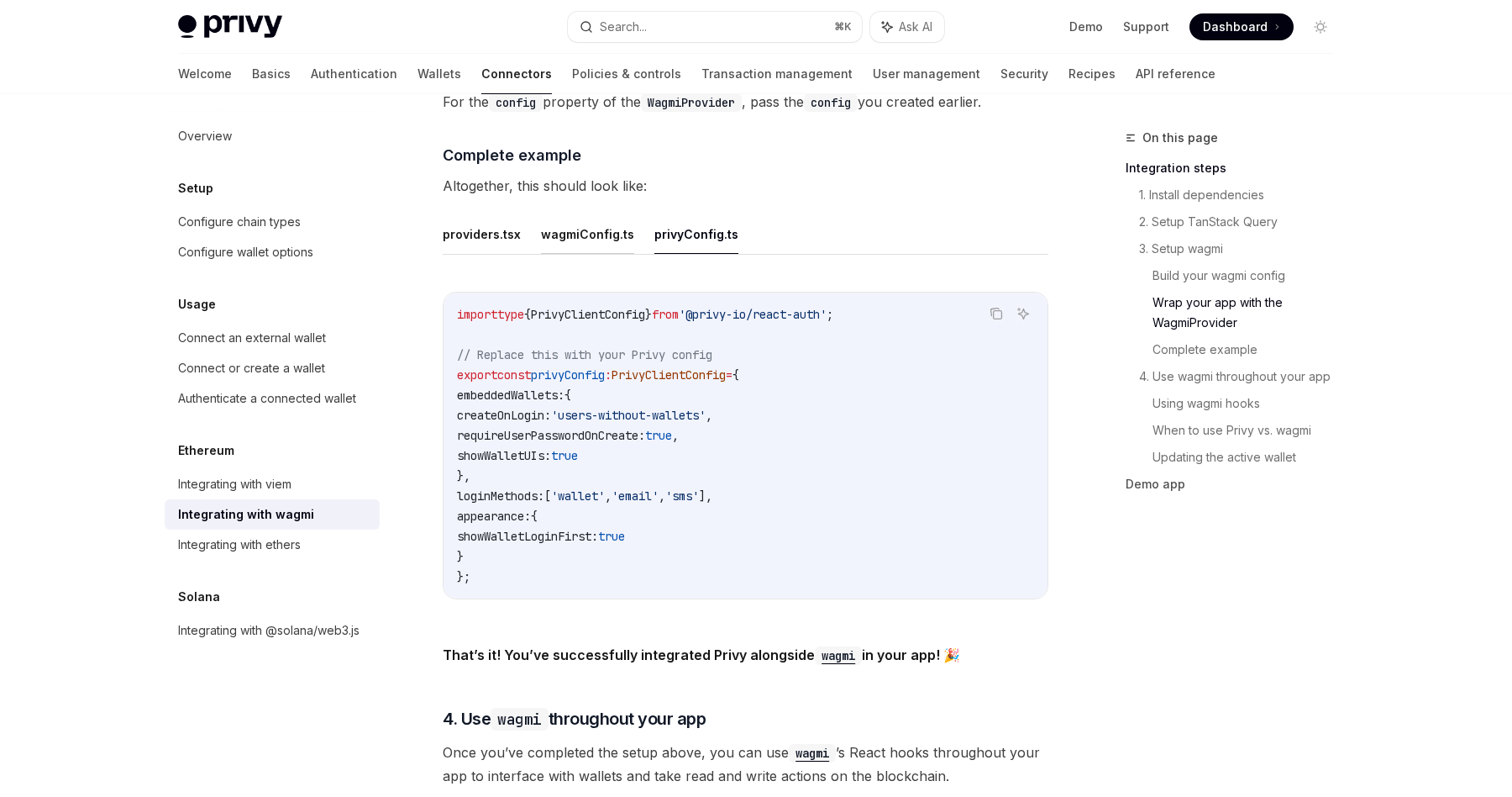
click at [566, 221] on button "wagmiConfig.ts" at bounding box center [587, 234] width 94 height 39
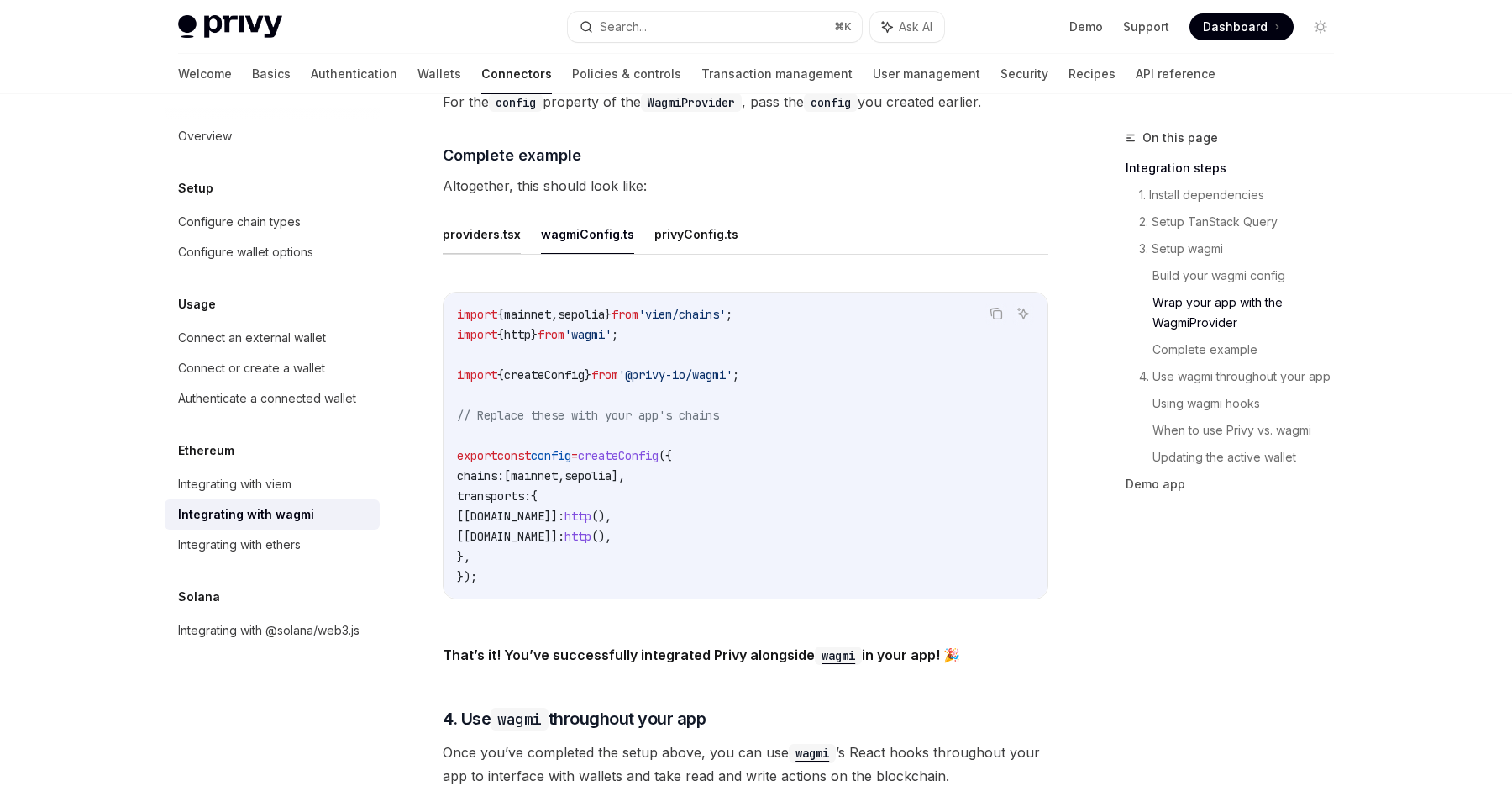
click at [461, 224] on button "providers.tsx" at bounding box center [482, 234] width 78 height 39
type textarea "*"
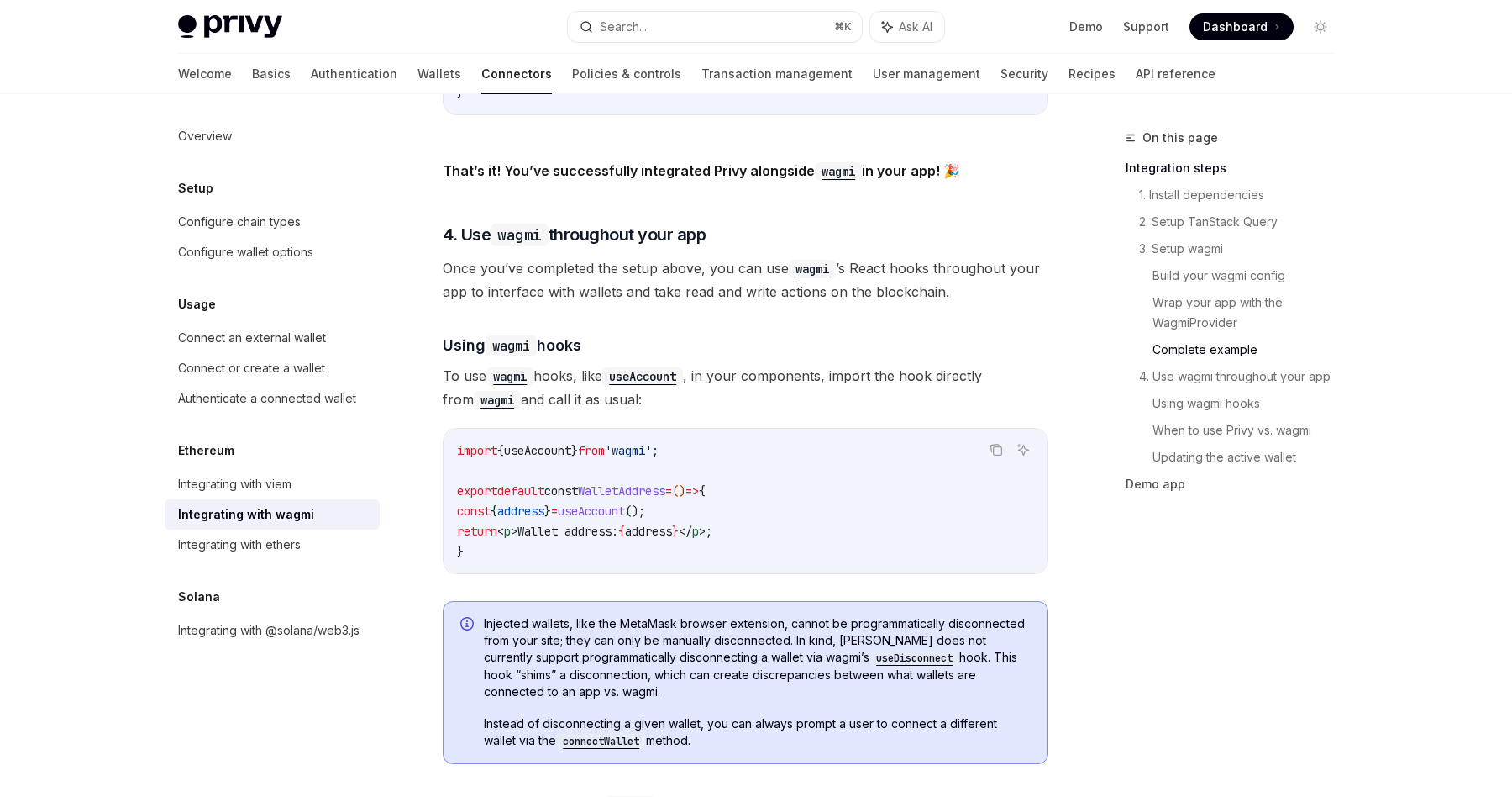
scroll to position [3616, 0]
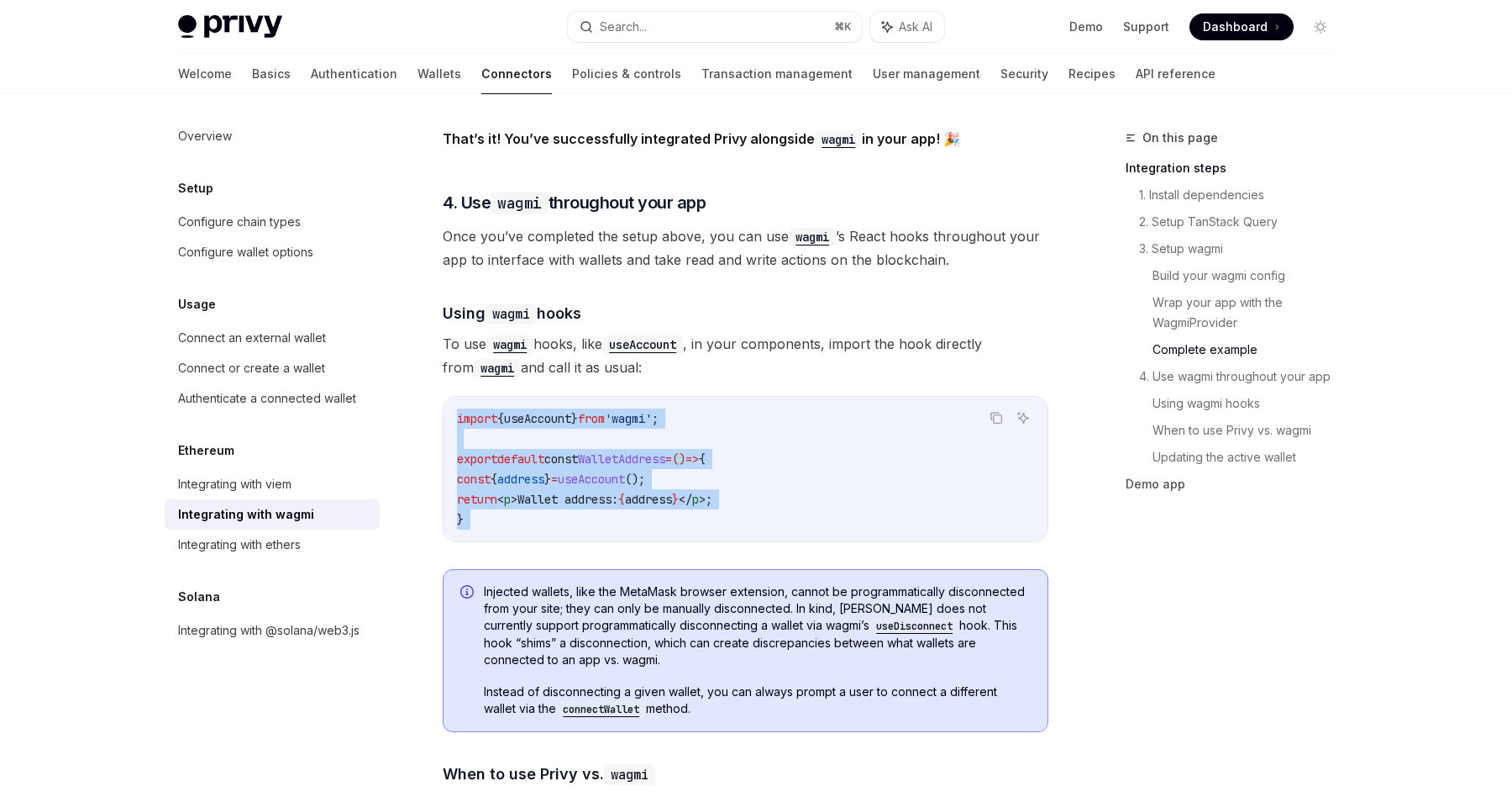
drag, startPoint x: 821, startPoint y: 387, endPoint x: 808, endPoint y: 540, distance: 153.6
drag, startPoint x: 808, startPoint y: 540, endPoint x: 809, endPoint y: 394, distance: 146.0
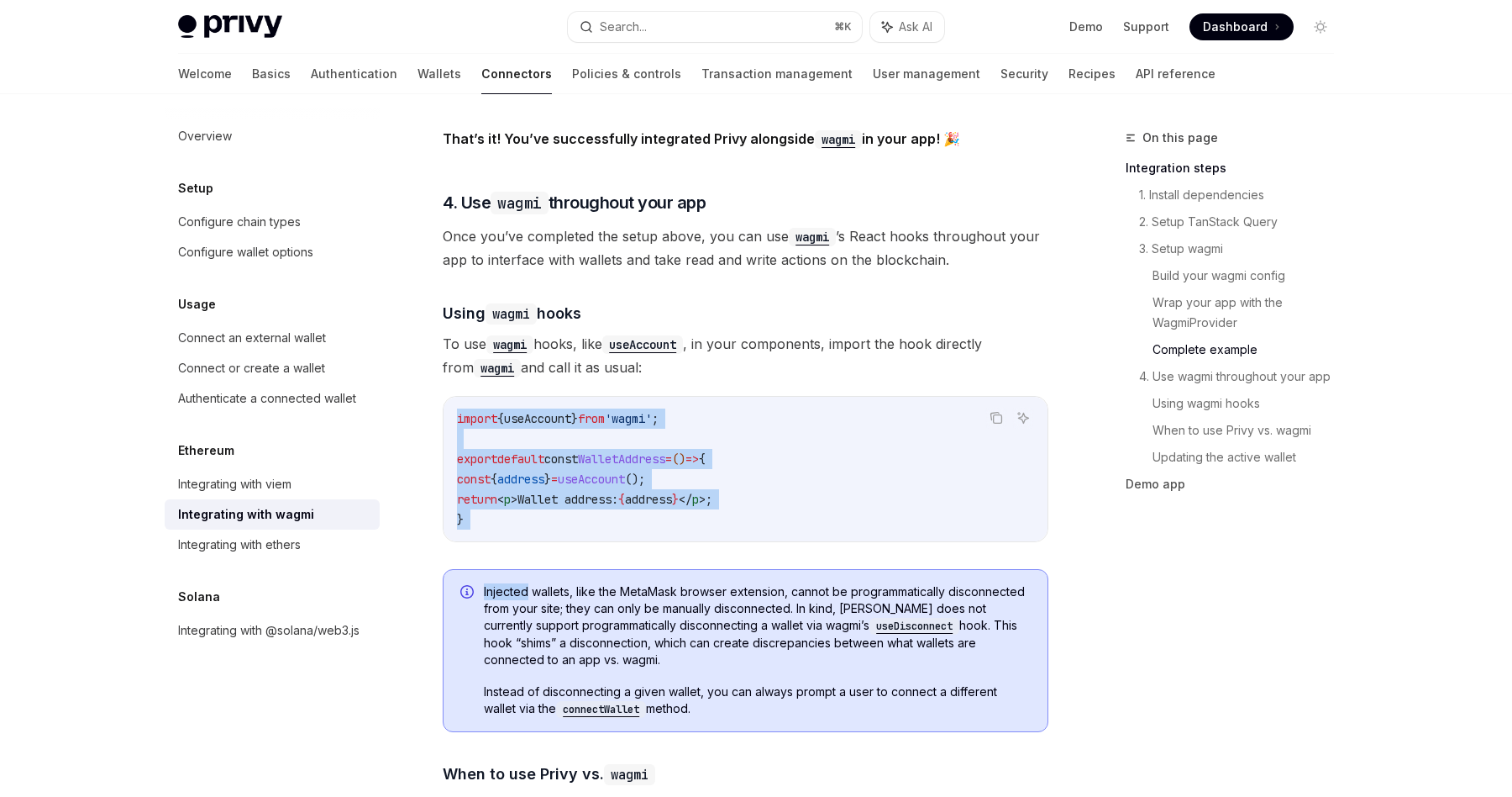
click at [809, 397] on div "import { useAccount } from 'wagmi' ; export default const WalletAddress = () =>…" at bounding box center [745, 469] width 604 height 145
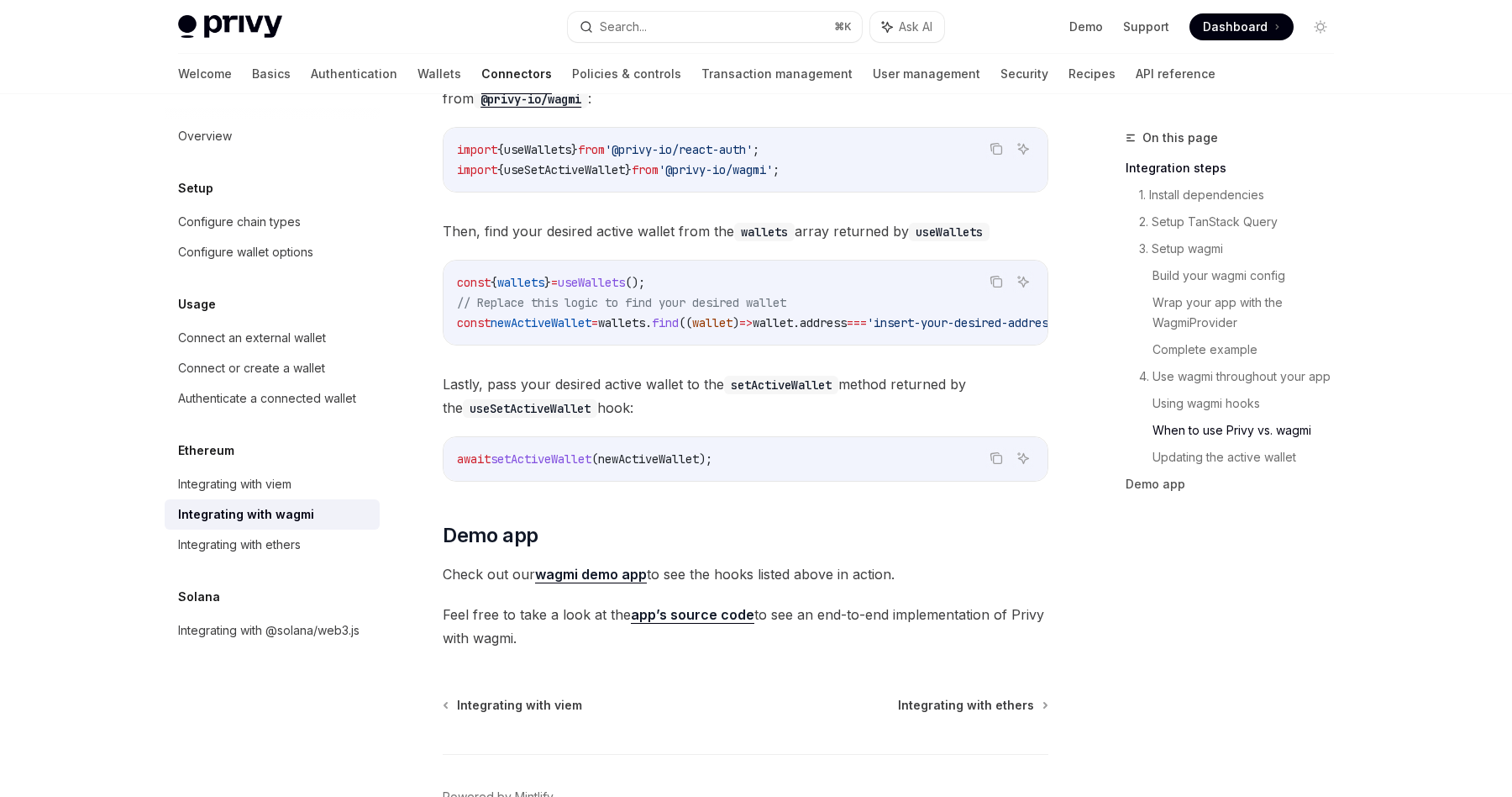
scroll to position [4770, 0]
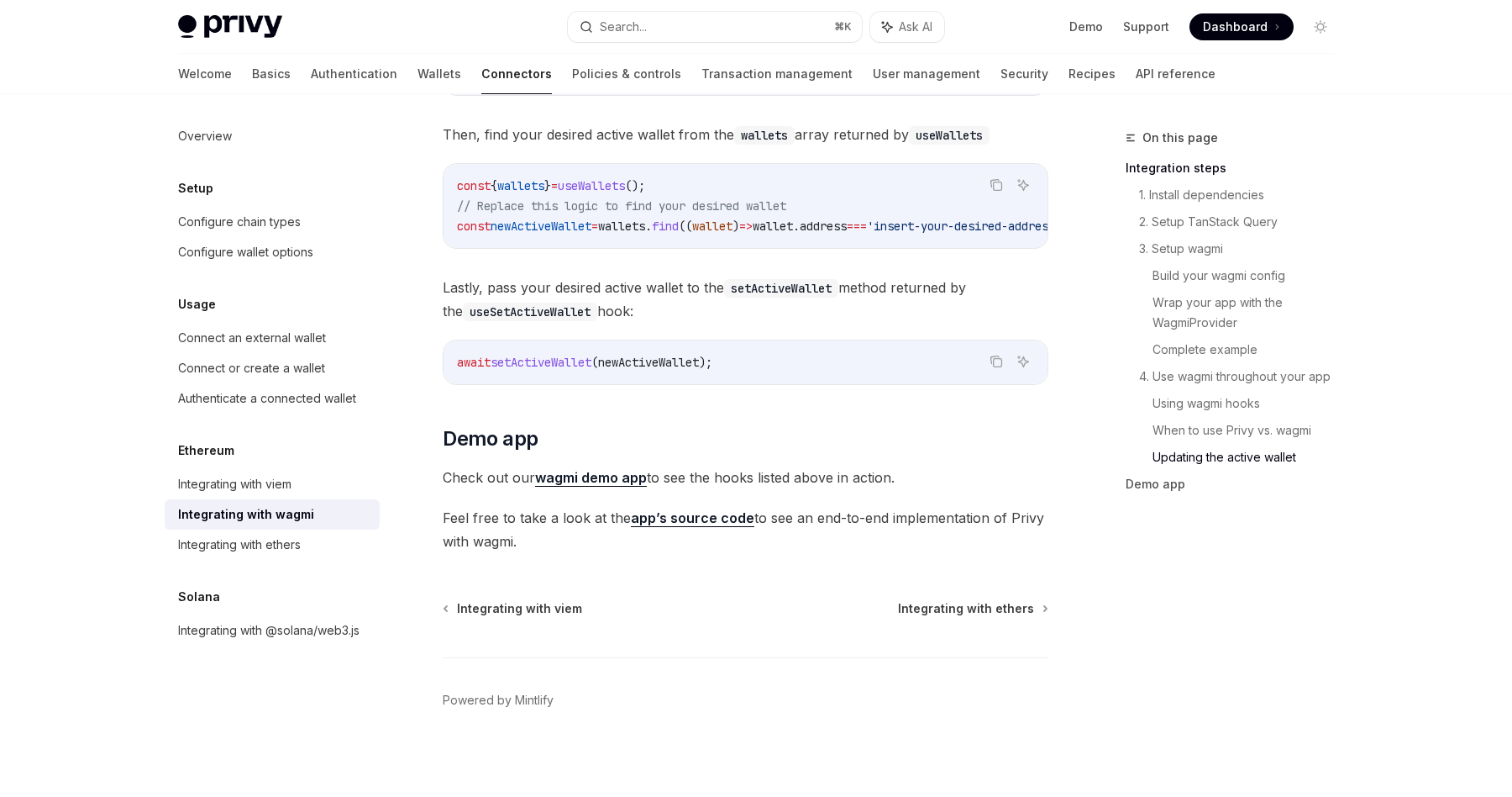
click at [814, 343] on div "await setActiveWallet ( newActiveWallet );" at bounding box center [745, 361] width 604 height 44
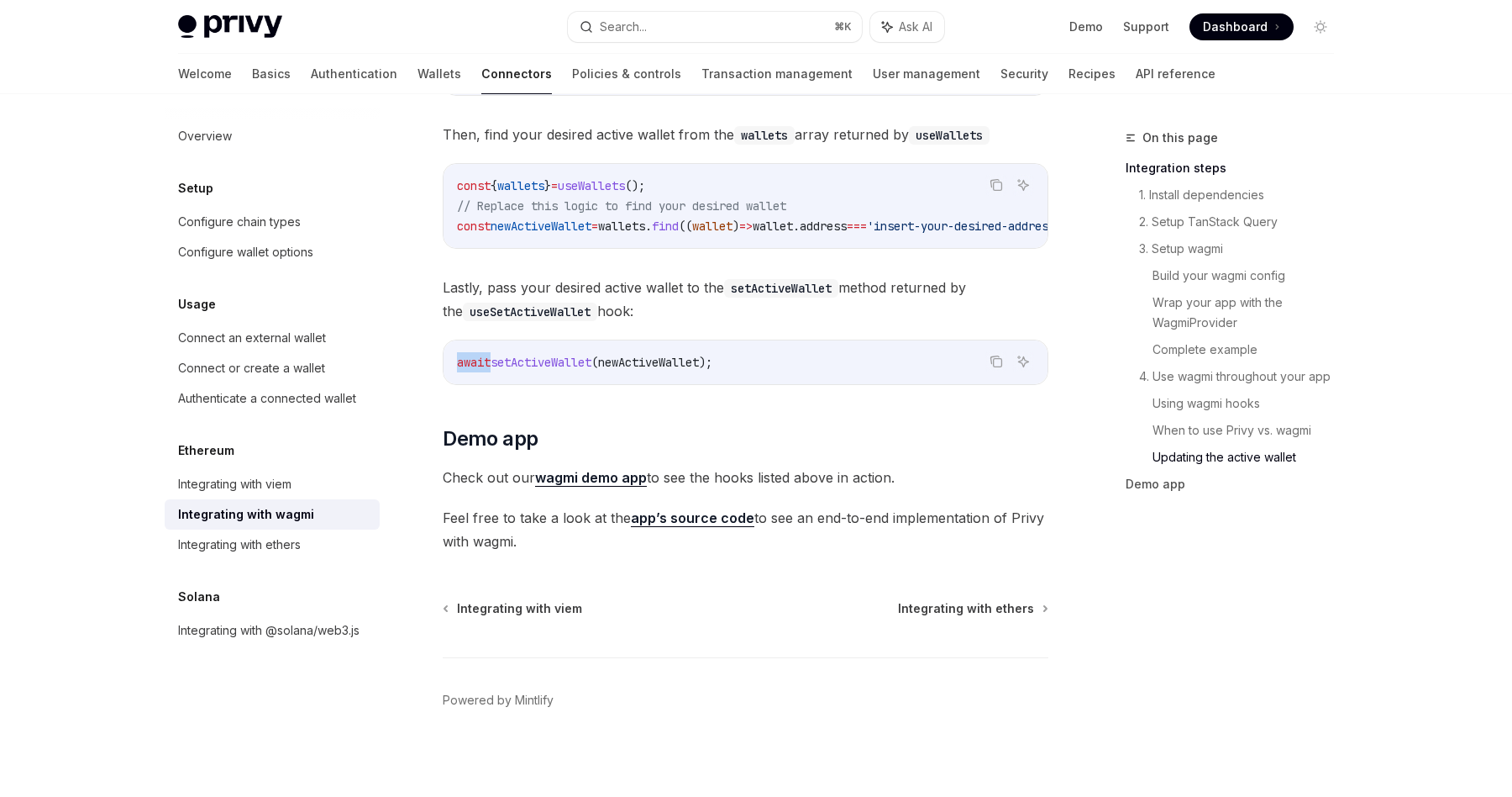
click at [814, 343] on div "await setActiveWallet ( newActiveWallet );" at bounding box center [745, 361] width 604 height 44
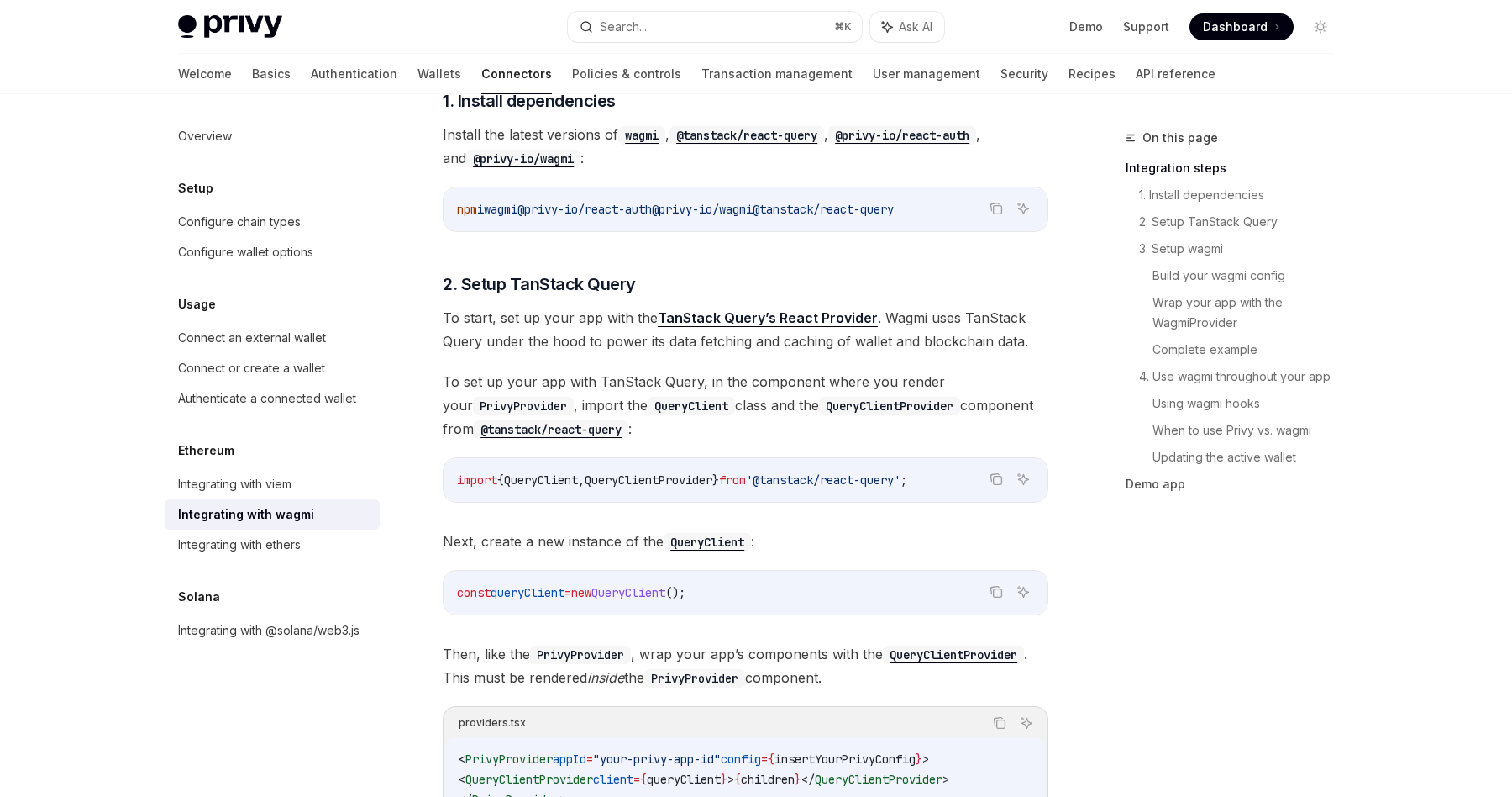
scroll to position [0, 0]
